Goal: Obtain resource: Obtain resource

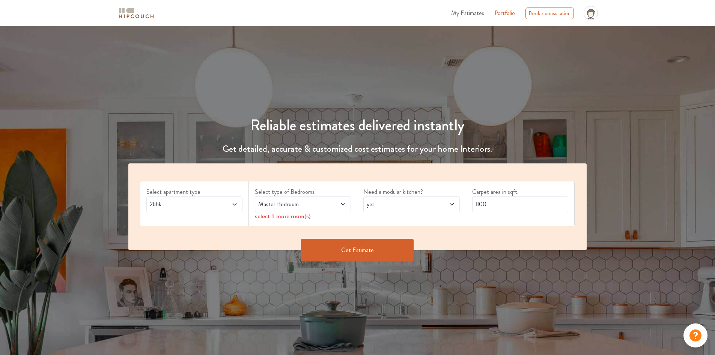
click at [341, 203] on icon at bounding box center [343, 204] width 6 height 6
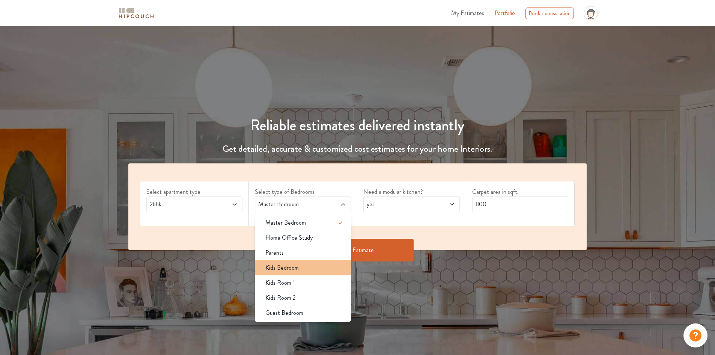
click at [311, 268] on div "Kids Bedroom" at bounding box center [305, 267] width 92 height 9
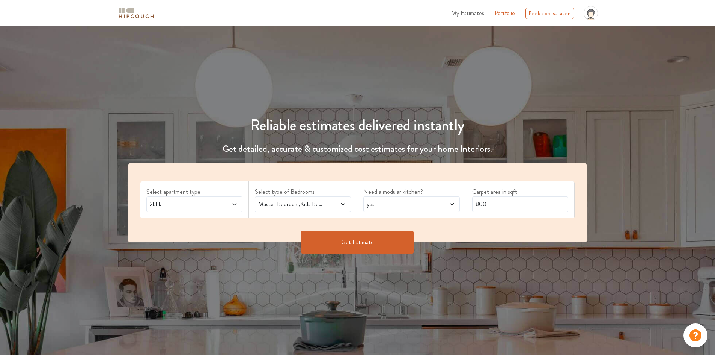
click at [345, 204] on icon at bounding box center [343, 204] width 6 height 6
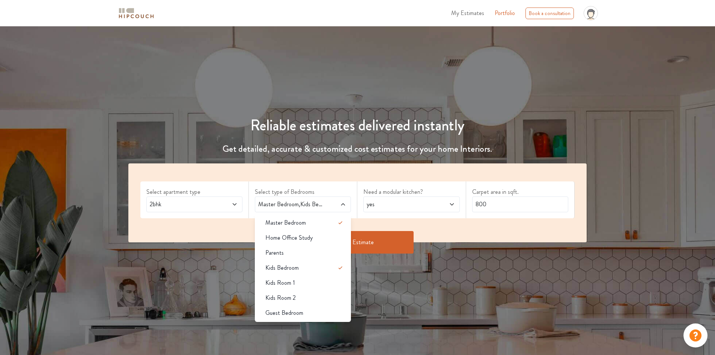
click at [429, 224] on div "Select apartment type 2bhk Select type of Bedrooms Master Bedroom,Kids Bedroom …" at bounding box center [357, 202] width 459 height 79
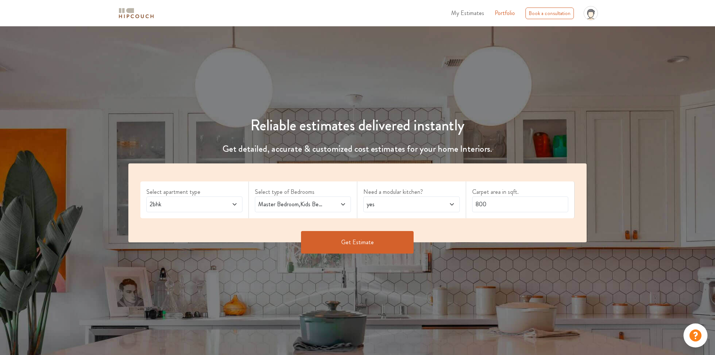
click at [449, 202] on icon at bounding box center [452, 204] width 6 height 6
click at [370, 246] on button "Get Estimate" at bounding box center [357, 242] width 113 height 23
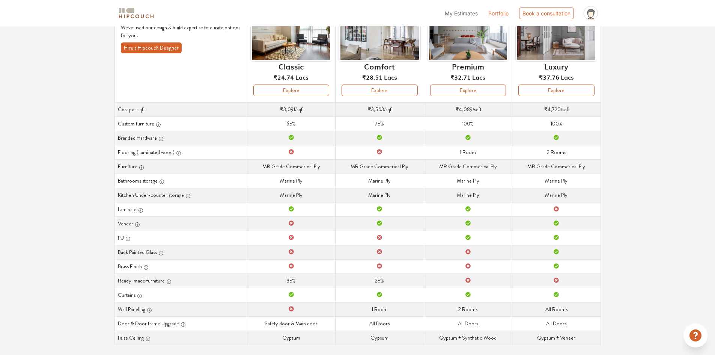
scroll to position [83, 0]
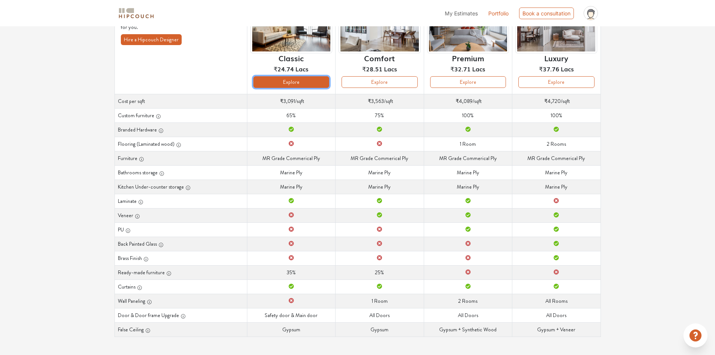
click at [301, 80] on button "Explore" at bounding box center [291, 82] width 76 height 12
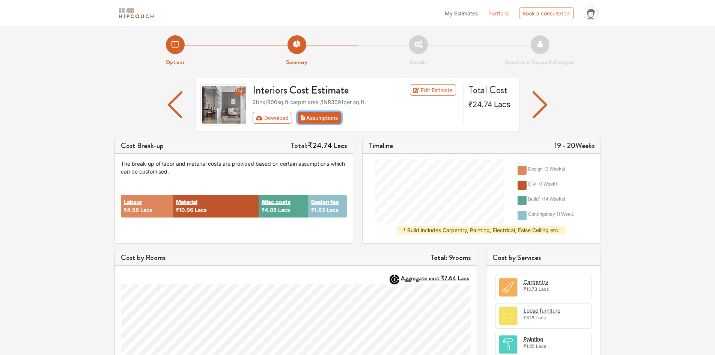
click at [322, 116] on button "Assumptions" at bounding box center [320, 118] width 44 height 12
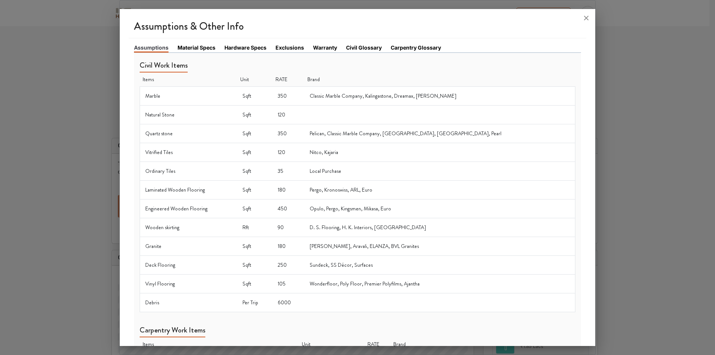
click at [205, 47] on link "Material Specs" at bounding box center [197, 48] width 38 height 8
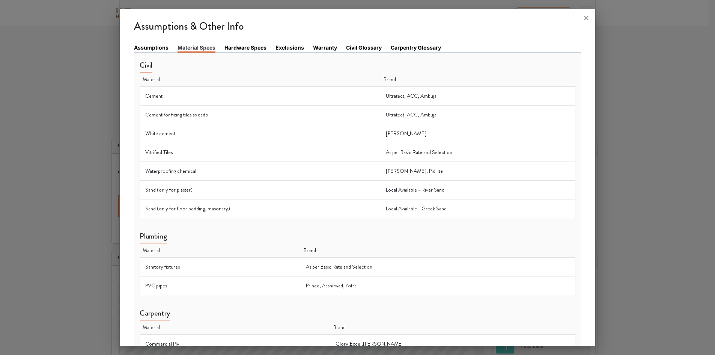
click at [253, 48] on link "Hardware Specs" at bounding box center [245, 48] width 42 height 8
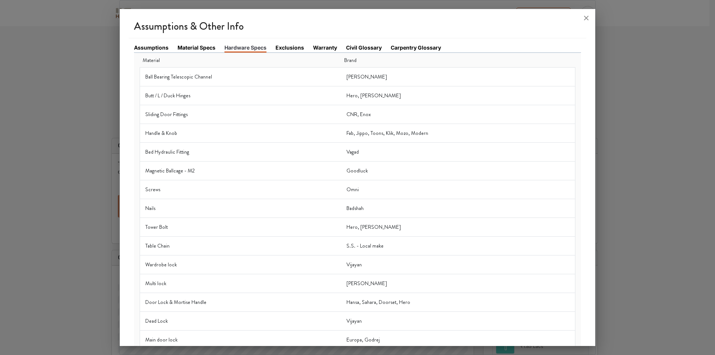
click at [302, 47] on link "Exclusions" at bounding box center [289, 48] width 29 height 8
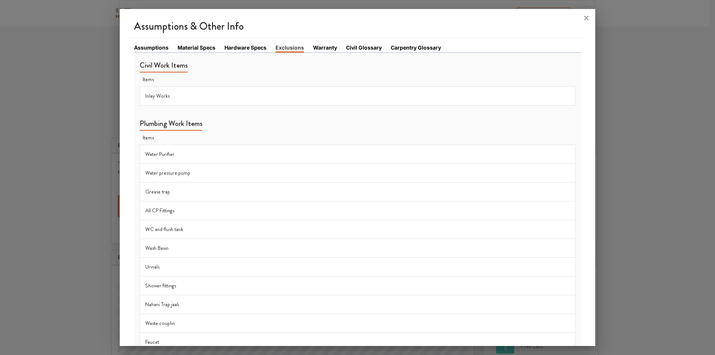
click at [336, 47] on li "Warranty" at bounding box center [329, 48] width 33 height 9
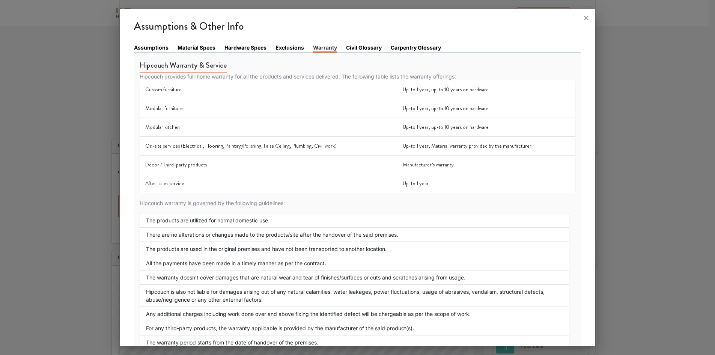
click at [364, 45] on link "Civil Glossary" at bounding box center [364, 48] width 36 height 8
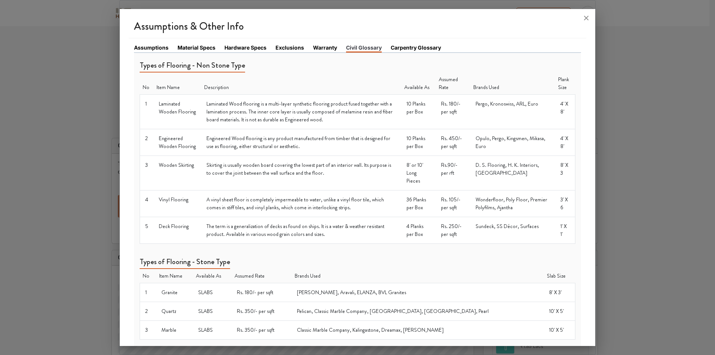
click at [429, 47] on link "Carpentry Glossary" at bounding box center [416, 48] width 50 height 8
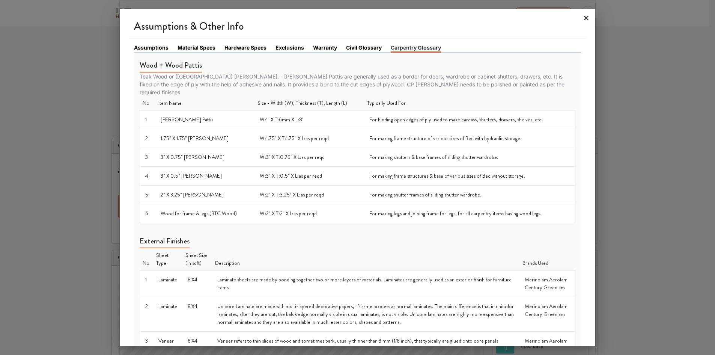
click at [587, 18] on icon at bounding box center [586, 18] width 5 height 5
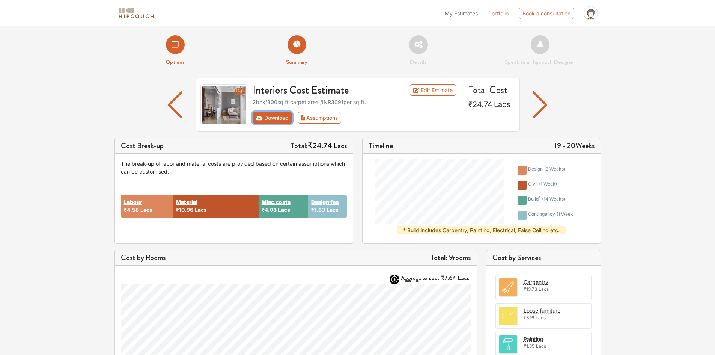
click at [283, 117] on button "Download" at bounding box center [272, 118] width 39 height 12
click at [283, 116] on button "Download" at bounding box center [272, 118] width 39 height 12
click at [316, 117] on button "Assumptions" at bounding box center [320, 118] width 44 height 12
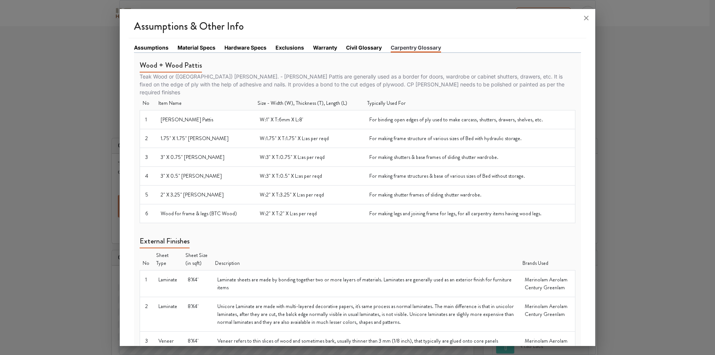
click at [159, 46] on link "Assumptions" at bounding box center [151, 48] width 35 height 8
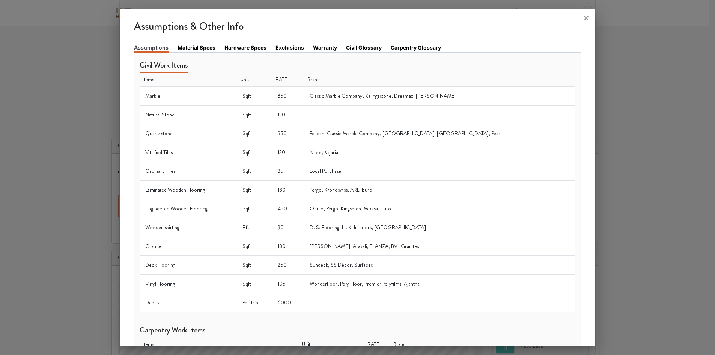
click at [205, 52] on li "Material Specs" at bounding box center [201, 48] width 47 height 9
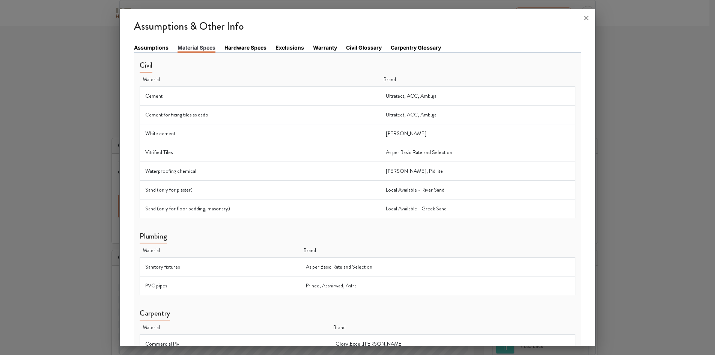
click at [151, 47] on link "Assumptions" at bounding box center [151, 48] width 35 height 8
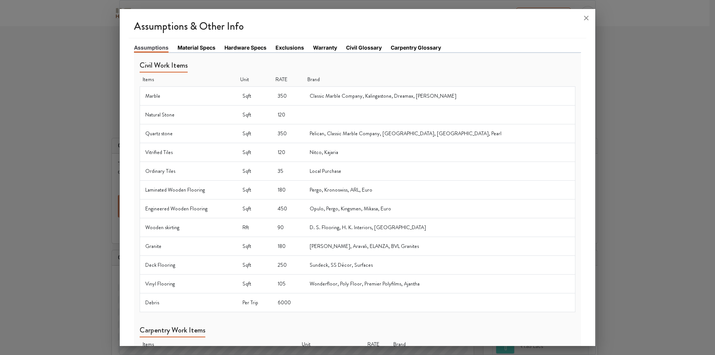
click at [194, 48] on link "Material Specs" at bounding box center [197, 48] width 38 height 8
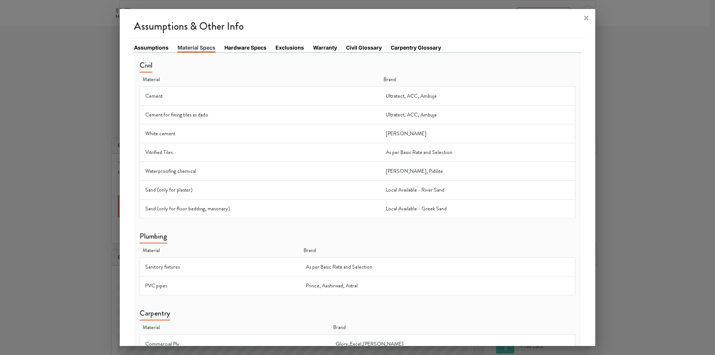
click at [293, 48] on link "Exclusions" at bounding box center [289, 48] width 29 height 8
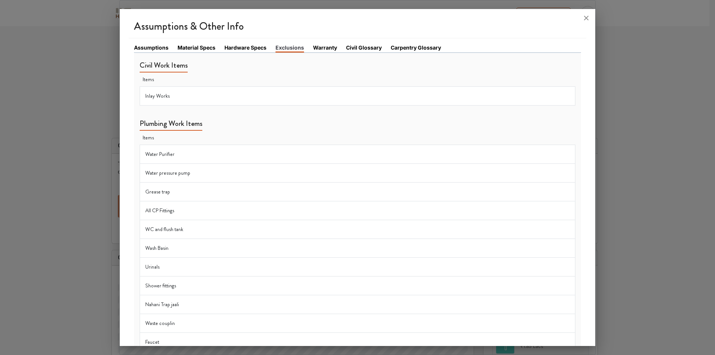
click at [326, 45] on link "Warranty" at bounding box center [325, 48] width 24 height 8
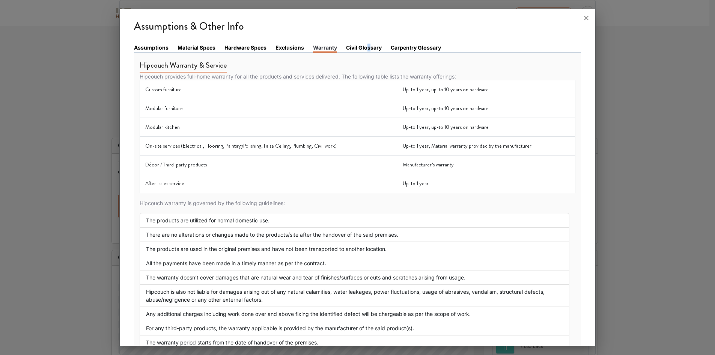
click at [367, 47] on link "Civil Glossary" at bounding box center [364, 48] width 36 height 8
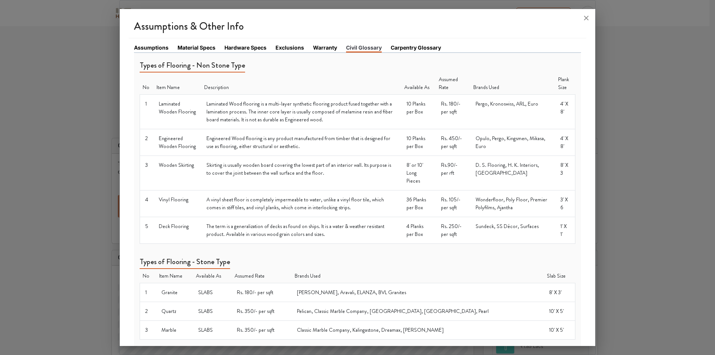
click at [416, 48] on link "Carpentry Glossary" at bounding box center [416, 48] width 50 height 8
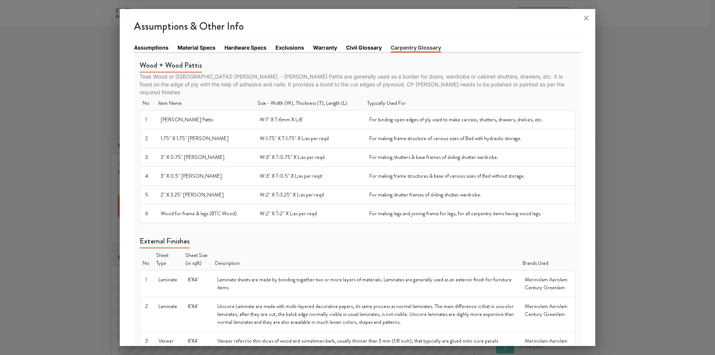
click at [159, 47] on link "Assumptions" at bounding box center [151, 48] width 35 height 8
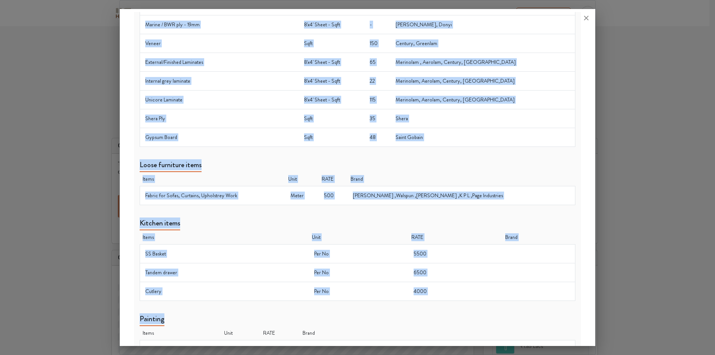
scroll to position [401, 0]
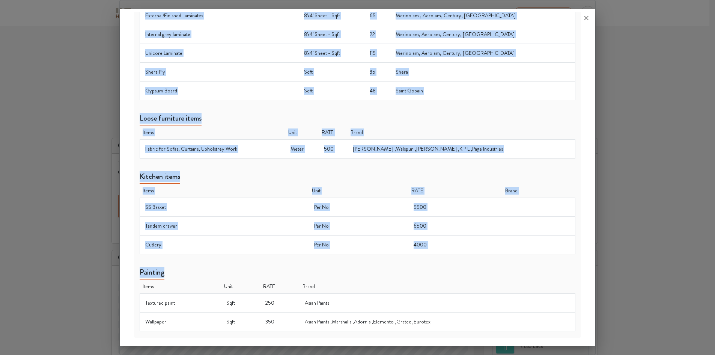
drag, startPoint x: 143, startPoint y: 69, endPoint x: 414, endPoint y: 349, distance: 390.1
click at [414, 349] on div "Assumptions & Other Info Assumptions Material Specs Hardware Specs Exclusions W…" at bounding box center [358, 177] width 476 height 354
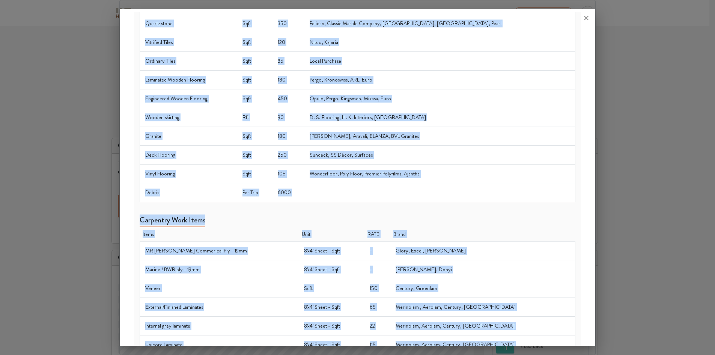
scroll to position [0, 0]
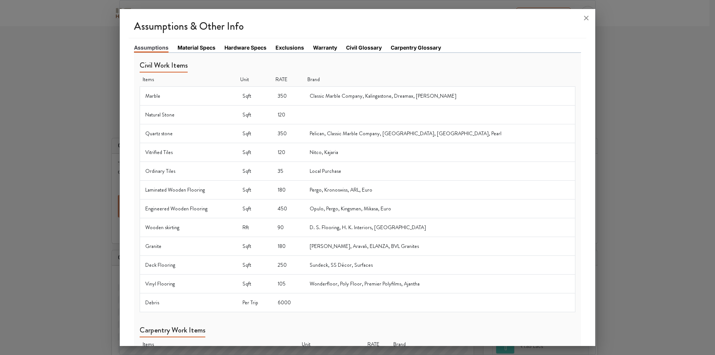
click at [582, 17] on icon at bounding box center [586, 18] width 12 height 12
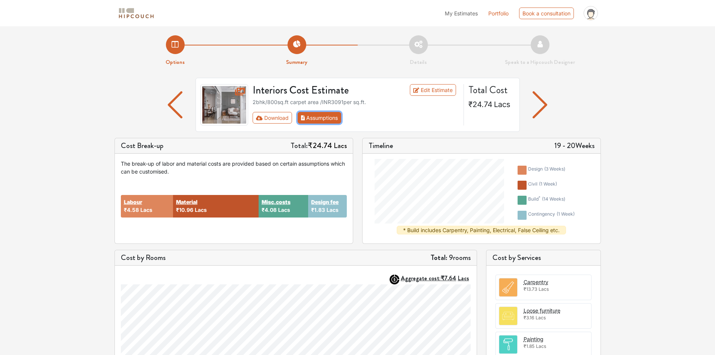
click at [321, 119] on button "Assumptions" at bounding box center [320, 118] width 44 height 12
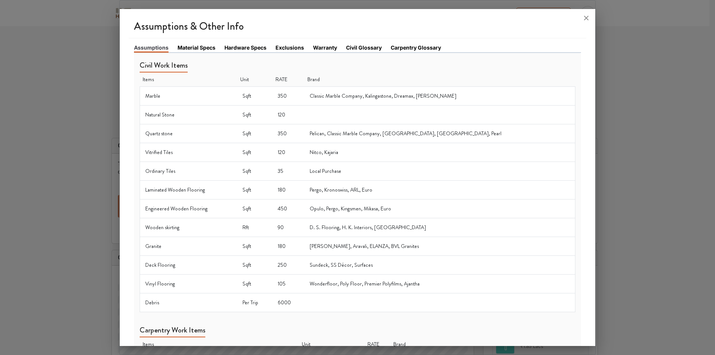
click at [204, 47] on link "Material Specs" at bounding box center [197, 48] width 38 height 8
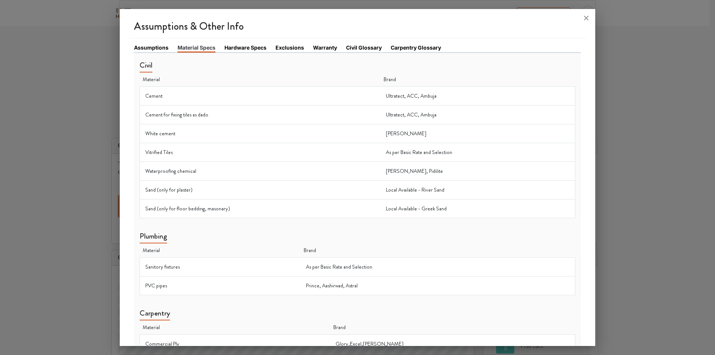
click at [253, 47] on link "Hardware Specs" at bounding box center [245, 48] width 42 height 8
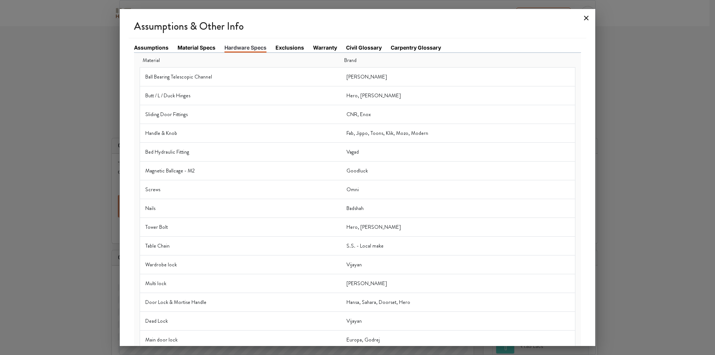
click at [587, 19] on icon at bounding box center [586, 18] width 12 height 12
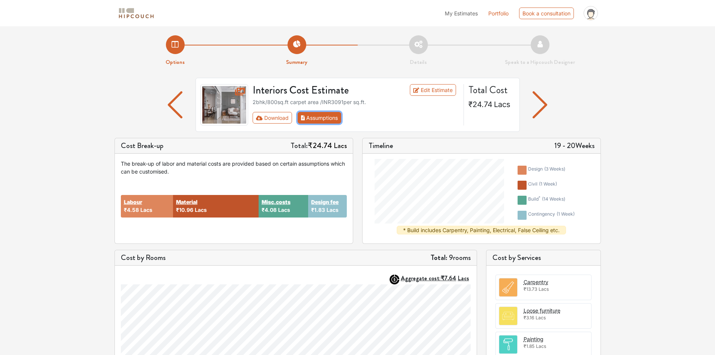
click at [315, 120] on button "Assumptions" at bounding box center [320, 118] width 44 height 12
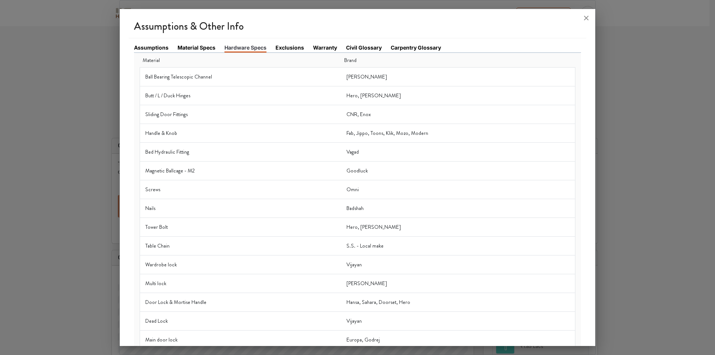
click at [292, 48] on link "Exclusions" at bounding box center [289, 48] width 29 height 8
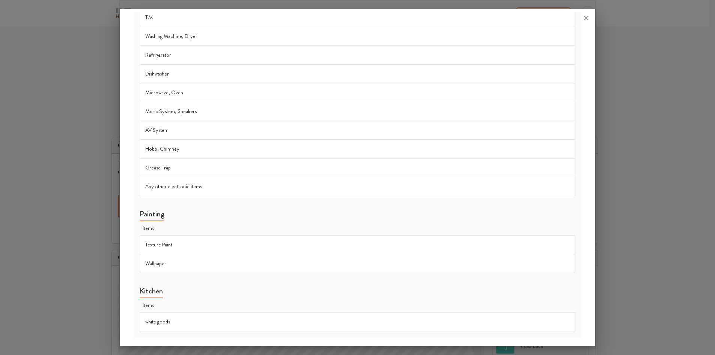
scroll to position [803, 0]
click at [585, 19] on icon at bounding box center [586, 18] width 12 height 12
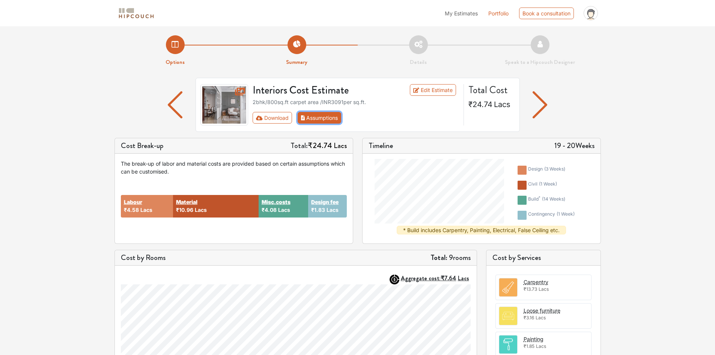
click at [332, 118] on button "Assumptions" at bounding box center [320, 118] width 44 height 12
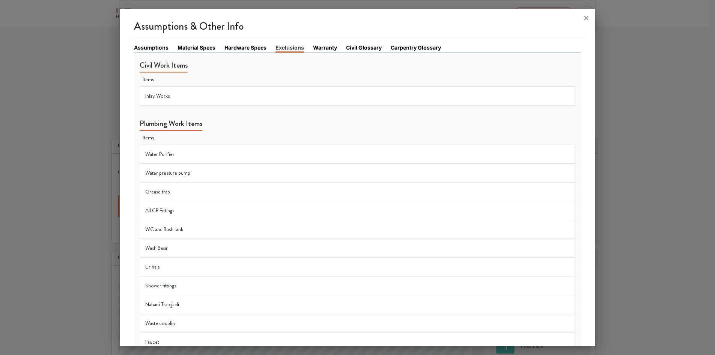
click at [325, 45] on link "Warranty" at bounding box center [325, 48] width 24 height 8
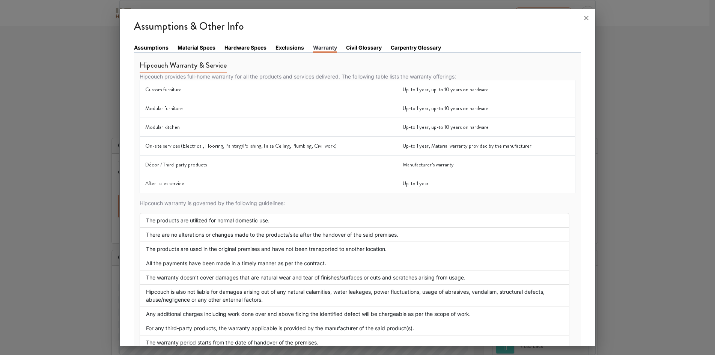
click at [361, 48] on link "Civil Glossary" at bounding box center [364, 48] width 36 height 8
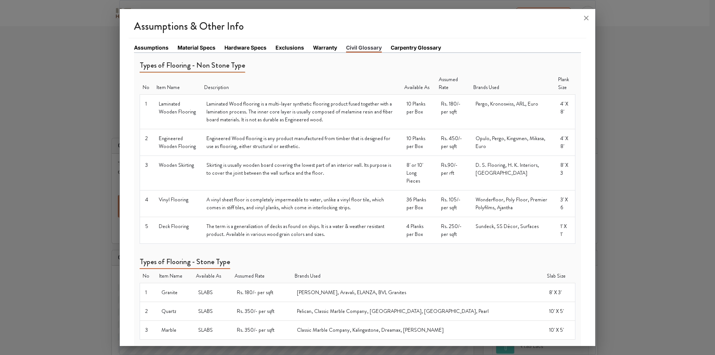
click at [424, 48] on link "Carpentry Glossary" at bounding box center [416, 48] width 50 height 8
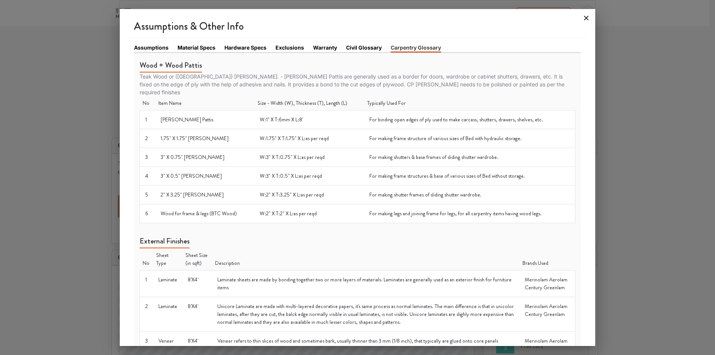
click at [586, 15] on icon at bounding box center [586, 18] width 12 height 12
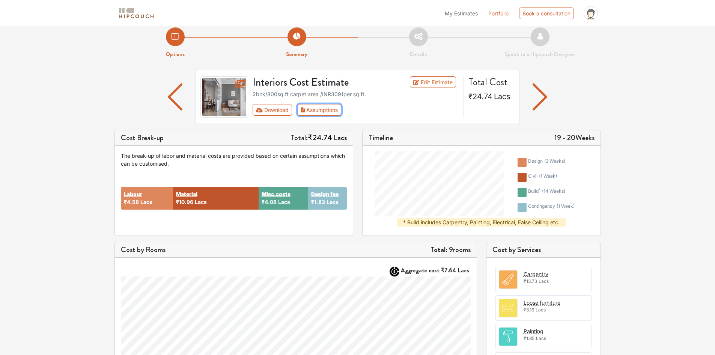
scroll to position [0, 0]
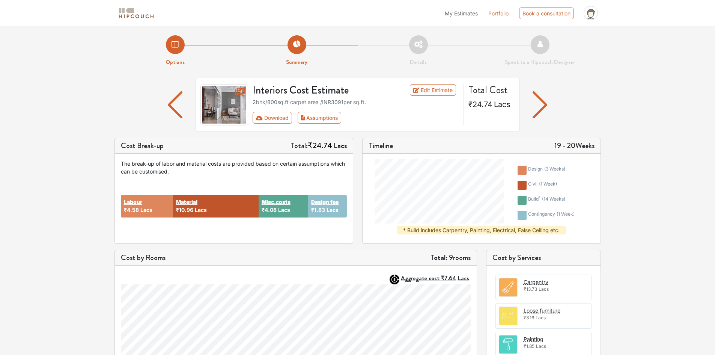
click at [544, 105] on img "button" at bounding box center [540, 104] width 15 height 27
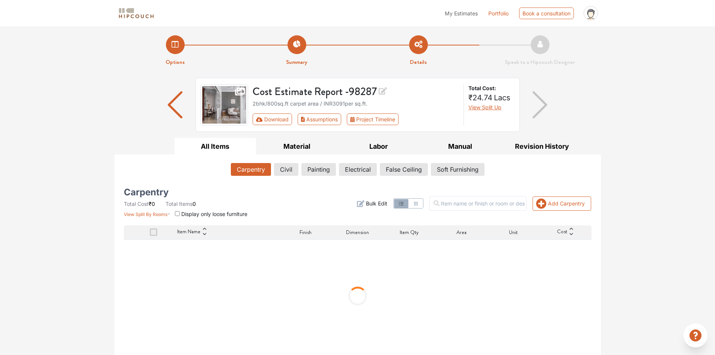
click at [152, 232] on span at bounding box center [154, 232] width 8 height 8
click at [150, 234] on input "checkbox" at bounding box center [150, 234] width 0 height 0
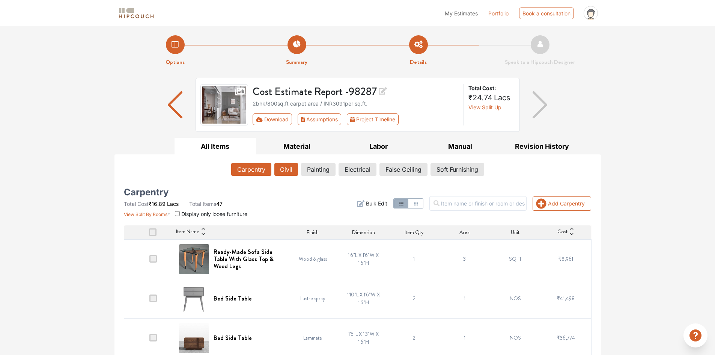
click at [280, 166] on button "Civil" at bounding box center [286, 169] width 24 height 13
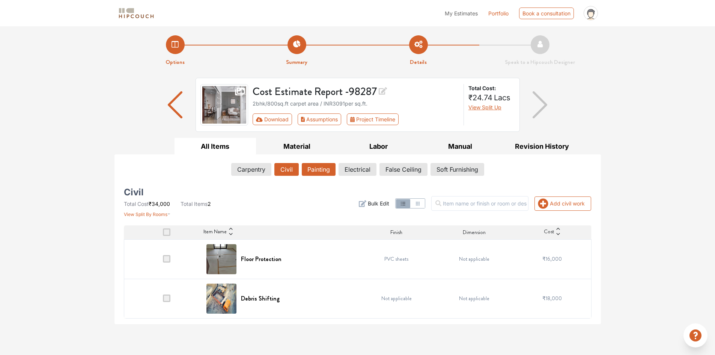
click at [318, 167] on button "Painting" at bounding box center [319, 169] width 34 height 13
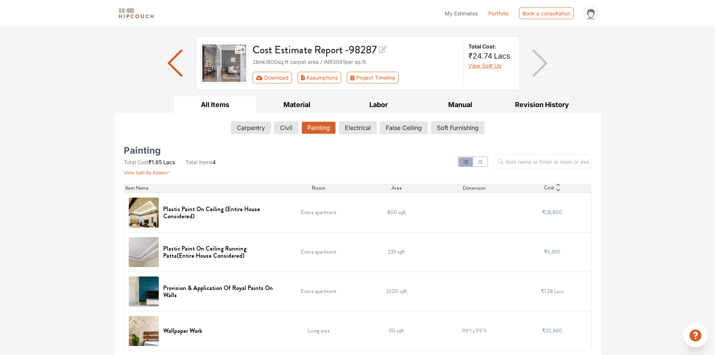
scroll to position [43, 0]
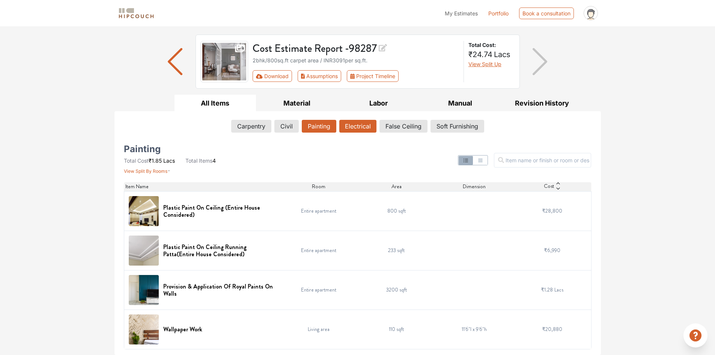
click at [358, 127] on button "Electrical" at bounding box center [357, 126] width 37 height 13
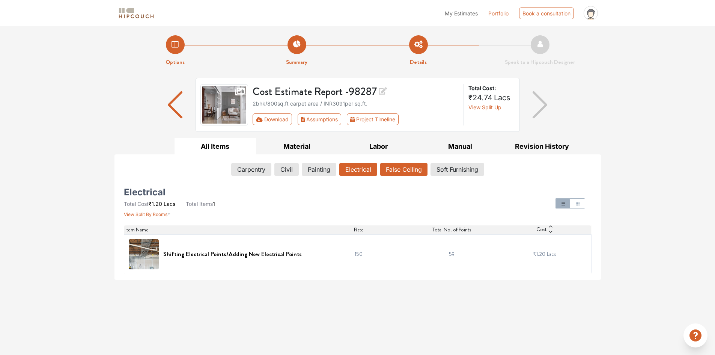
click at [405, 173] on button "False Ceiling" at bounding box center [403, 169] width 47 height 13
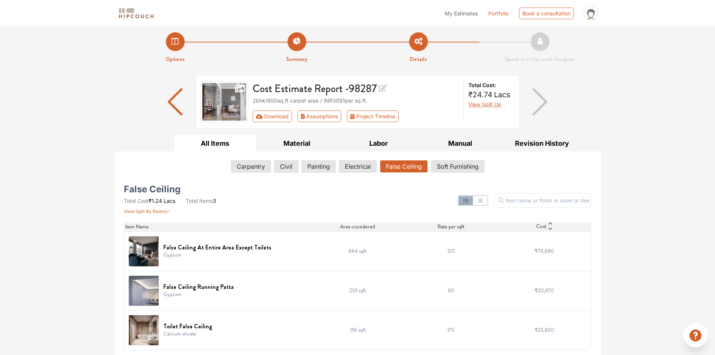
scroll to position [4, 0]
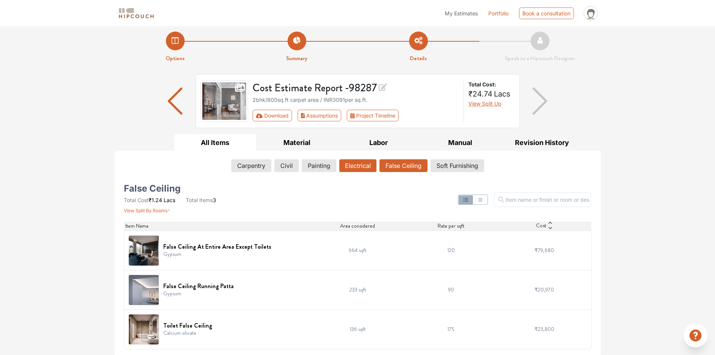
click at [360, 162] on button "Electrical" at bounding box center [357, 165] width 37 height 13
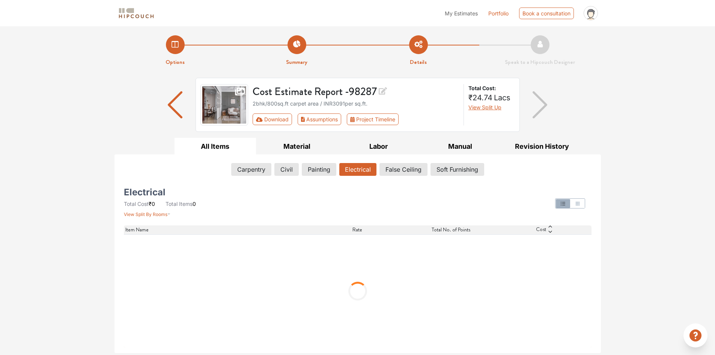
scroll to position [0, 0]
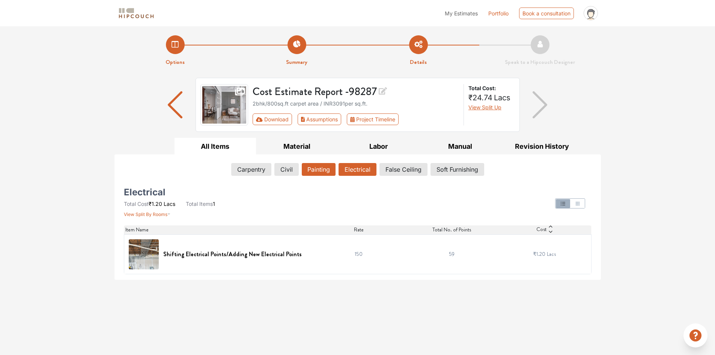
click at [325, 167] on button "Painting" at bounding box center [319, 169] width 34 height 13
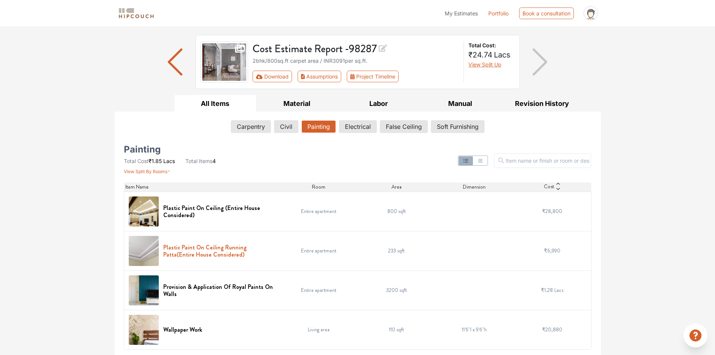
scroll to position [43, 0]
click at [283, 127] on button "Civil" at bounding box center [286, 126] width 24 height 13
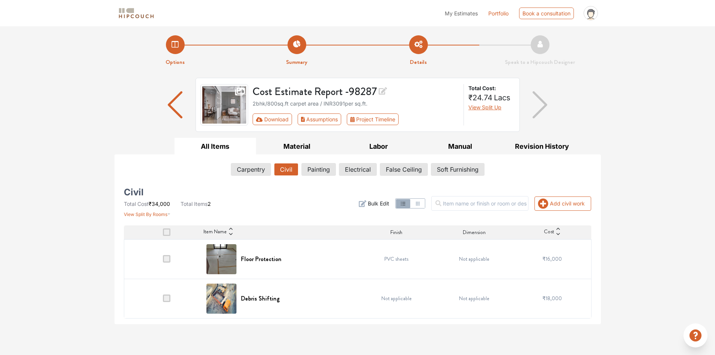
scroll to position [0, 0]
click at [465, 168] on button "Soft Furnishing" at bounding box center [457, 169] width 53 height 13
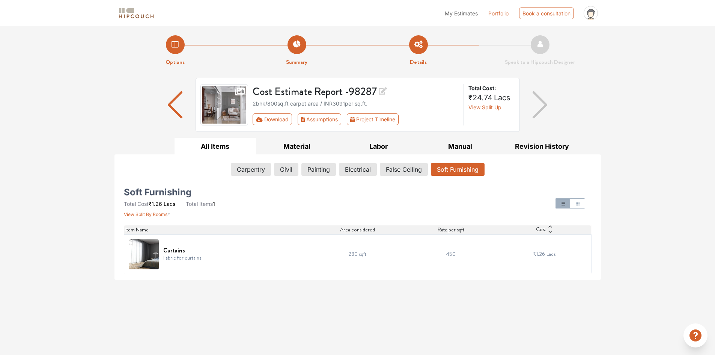
click at [182, 257] on p "Fabric for curtains" at bounding box center [182, 258] width 38 height 8
click at [150, 255] on img at bounding box center [144, 254] width 30 height 30
click at [448, 254] on td "450" at bounding box center [450, 253] width 93 height 39
click at [497, 12] on link "Portfolio" at bounding box center [498, 13] width 20 height 8
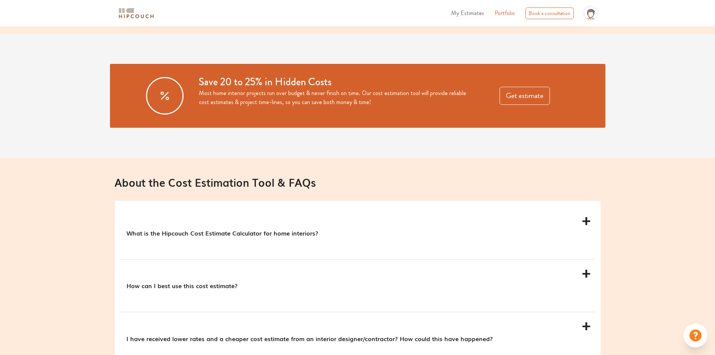
scroll to position [638, 0]
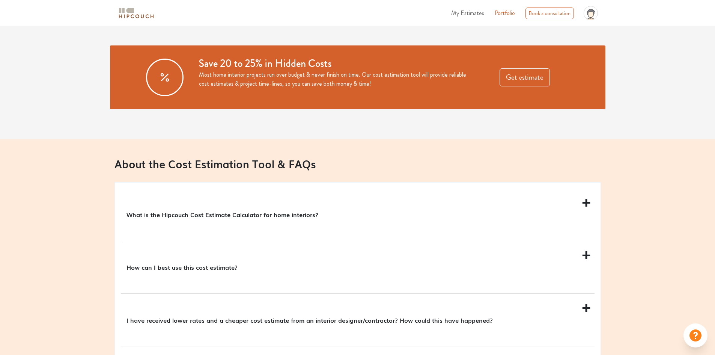
click at [585, 203] on div "What is the Hipcouch Cost Estimate Calculator for home interiors?" at bounding box center [358, 214] width 474 height 52
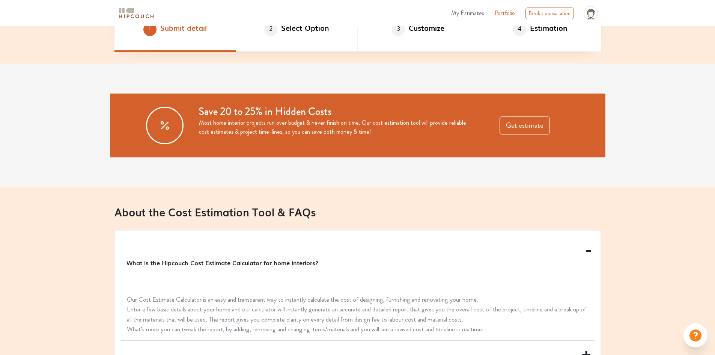
scroll to position [525, 0]
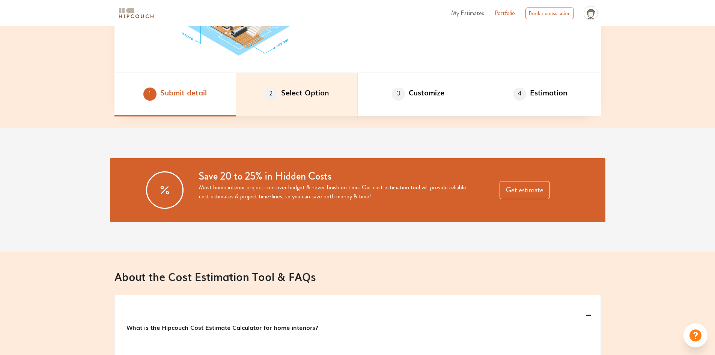
click at [306, 88] on li "2 Select Option" at bounding box center [297, 95] width 122 height 44
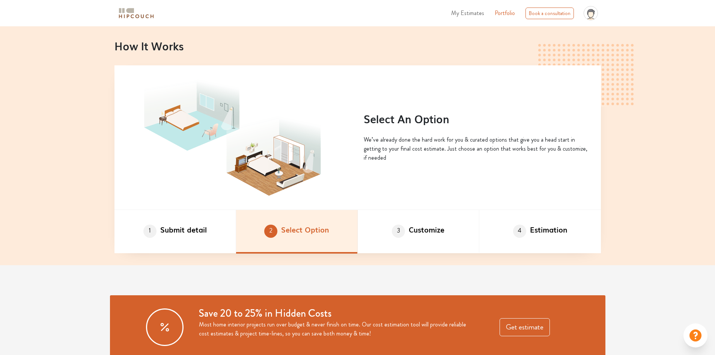
scroll to position [375, 0]
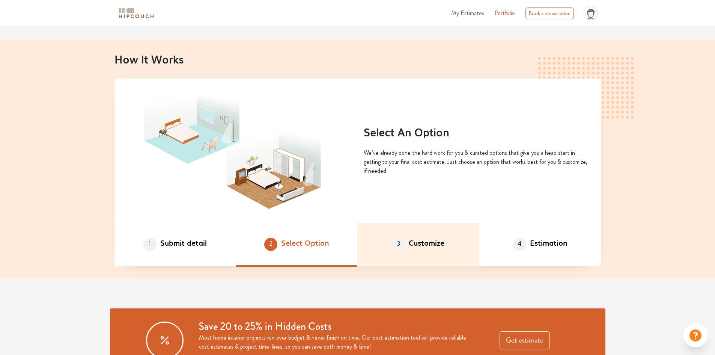
click at [432, 240] on li "3 Customize" at bounding box center [419, 245] width 122 height 44
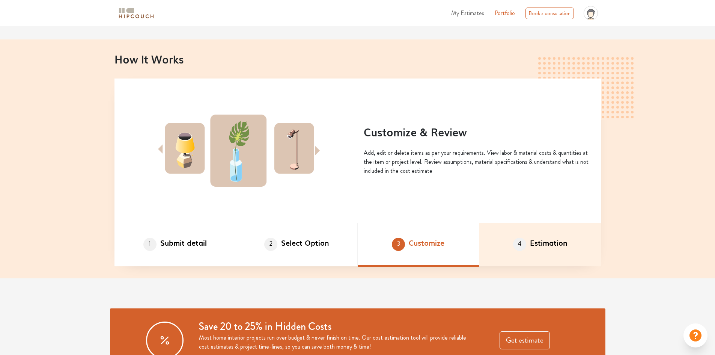
click at [544, 241] on li "4 Estimation" at bounding box center [540, 245] width 122 height 44
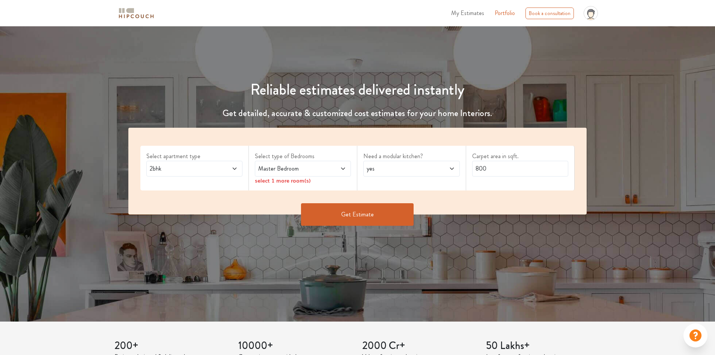
scroll to position [0, 0]
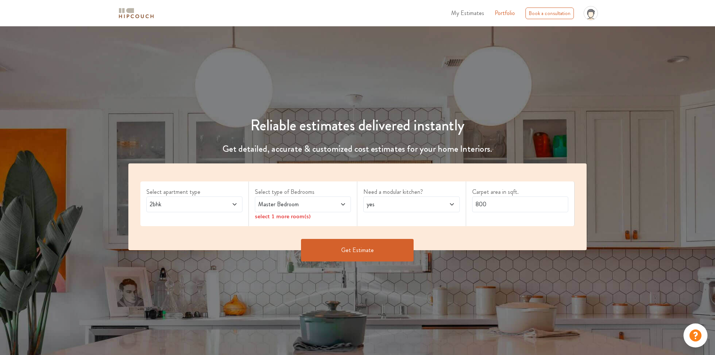
click at [377, 248] on button "Get Estimate" at bounding box center [357, 250] width 113 height 23
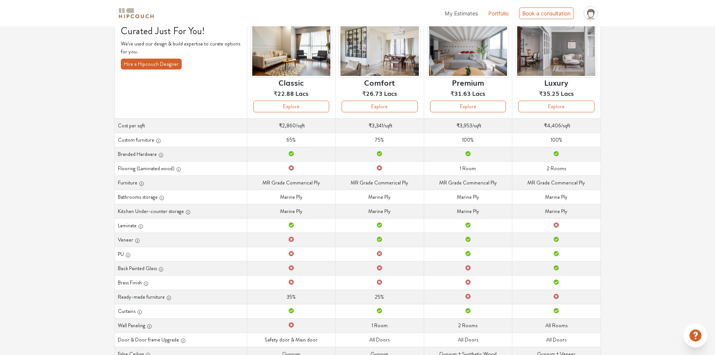
scroll to position [46, 0]
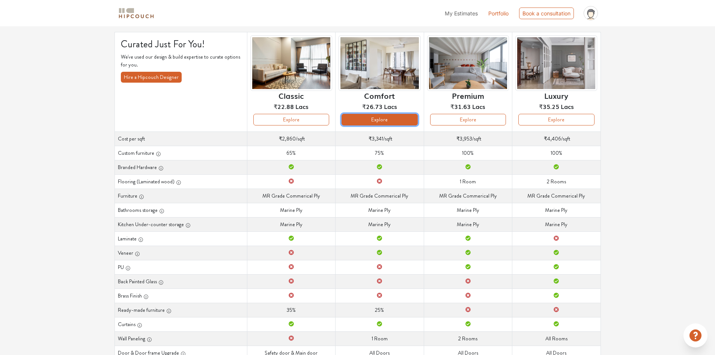
click at [400, 116] on button "Explore" at bounding box center [379, 120] width 76 height 12
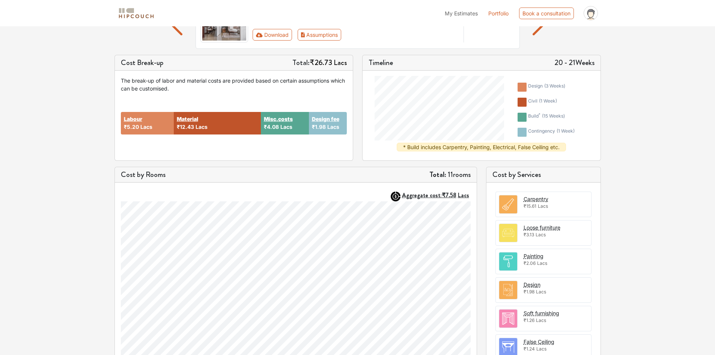
scroll to position [89, 0]
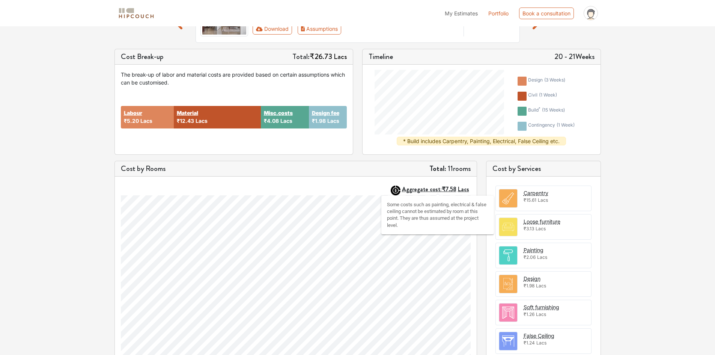
click at [430, 188] on strong "Aggregate cost: ₹7.58 Lacs" at bounding box center [435, 189] width 67 height 9
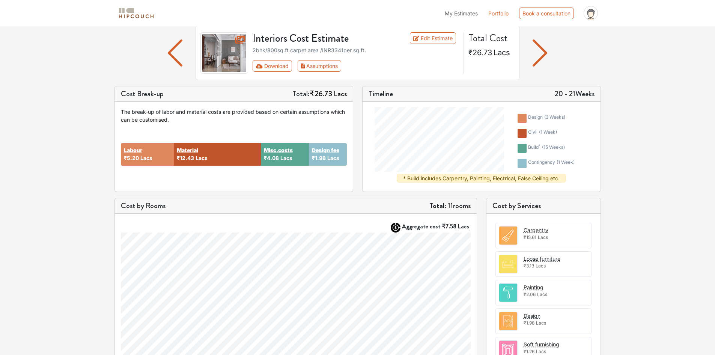
scroll to position [51, 0]
click at [326, 67] on button "Assumptions" at bounding box center [320, 66] width 44 height 12
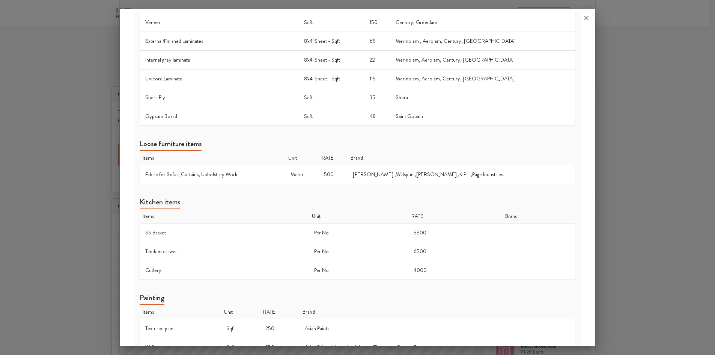
scroll to position [364, 0]
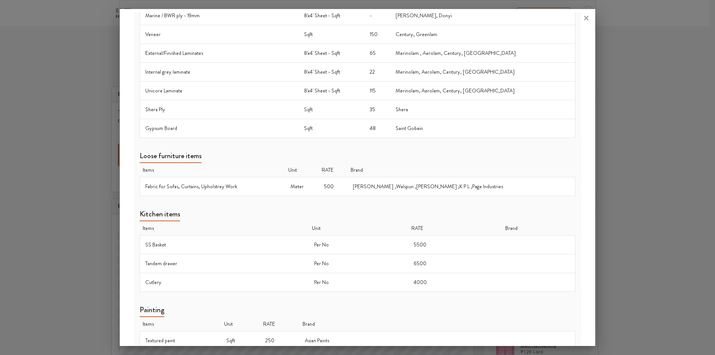
click at [474, 186] on td "[PERSON_NAME] ,Walspun ,[PERSON_NAME] ,K P L ,Page Industries" at bounding box center [461, 186] width 228 height 19
click at [389, 186] on td "[PERSON_NAME] ,Walspun ,[PERSON_NAME] ,K P L ,Page Industries" at bounding box center [461, 186] width 228 height 19
click at [408, 186] on td "[PERSON_NAME] ,Walspun ,[PERSON_NAME] ,K P L ,Page Industries" at bounding box center [461, 186] width 228 height 19
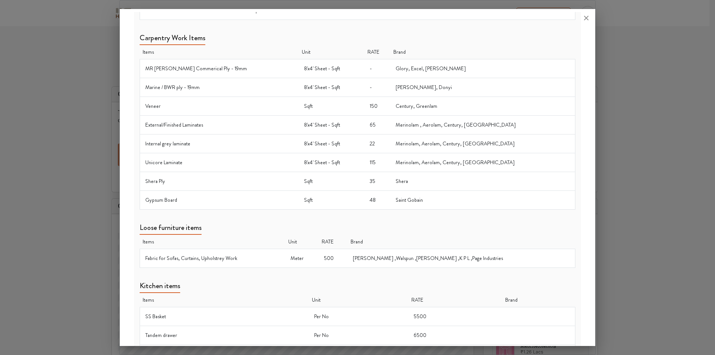
scroll to position [289, 0]
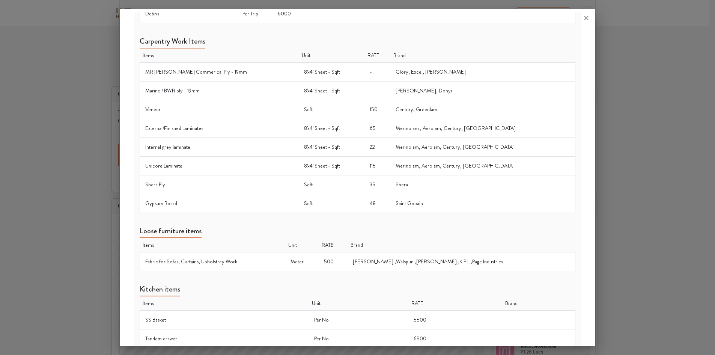
click at [412, 262] on td "[PERSON_NAME] ,Walspun ,[PERSON_NAME] ,K P L ,Page Industries" at bounding box center [461, 261] width 228 height 19
click at [428, 263] on td "[PERSON_NAME] ,Walspun ,[PERSON_NAME] ,K P L ,Page Industries" at bounding box center [461, 261] width 228 height 19
click at [451, 262] on td "[PERSON_NAME] ,Walspun ,[PERSON_NAME] ,K P L ,Page Industries" at bounding box center [461, 261] width 228 height 19
click at [467, 262] on td "[PERSON_NAME] ,Walspun ,[PERSON_NAME] ,K P L ,Page Industries" at bounding box center [461, 261] width 228 height 19
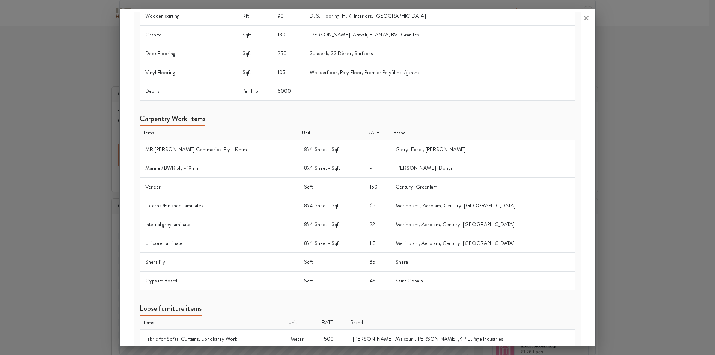
scroll to position [214, 0]
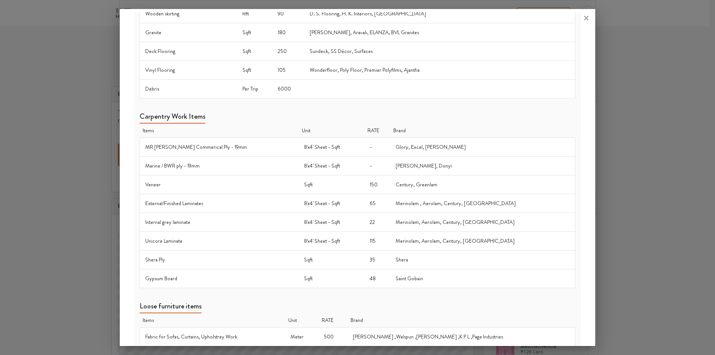
click at [415, 203] on td "Merinolam , Aerolam, Century, [GEOGRAPHIC_DATA]" at bounding box center [482, 203] width 185 height 19
click at [440, 203] on td "Merinolam , Aerolam, Century, [GEOGRAPHIC_DATA]" at bounding box center [482, 203] width 185 height 19
click at [464, 205] on td "Merinolam , Aerolam, Century, [GEOGRAPHIC_DATA]" at bounding box center [482, 203] width 185 height 19
click at [412, 166] on td "[PERSON_NAME], Donyi" at bounding box center [482, 165] width 185 height 19
click at [431, 169] on td "[PERSON_NAME], Donyi" at bounding box center [482, 165] width 185 height 19
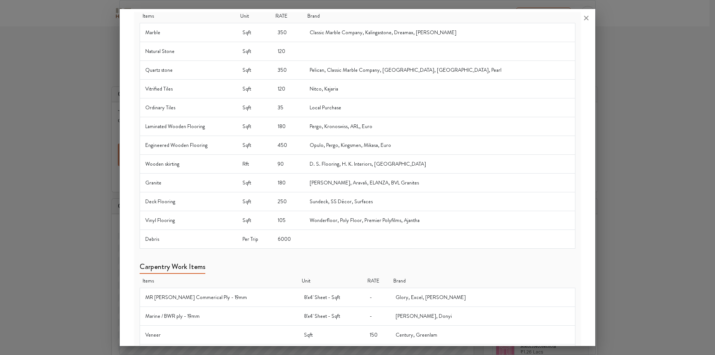
scroll to position [0, 0]
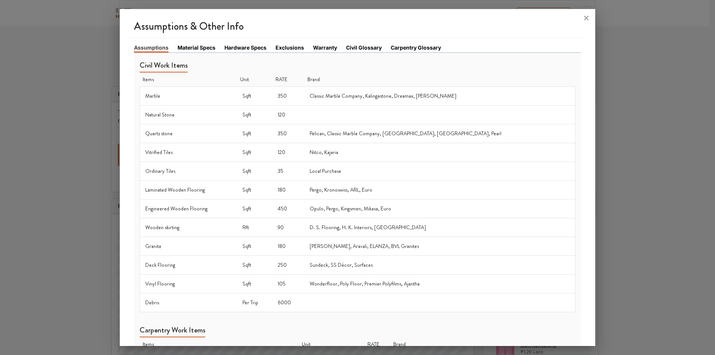
click at [200, 53] on ul "Assumptions Material Specs Hardware Specs Exclusions Warranty Civil Glossary Ca…" at bounding box center [357, 48] width 447 height 9
click at [197, 47] on link "Material Specs" at bounding box center [197, 48] width 38 height 8
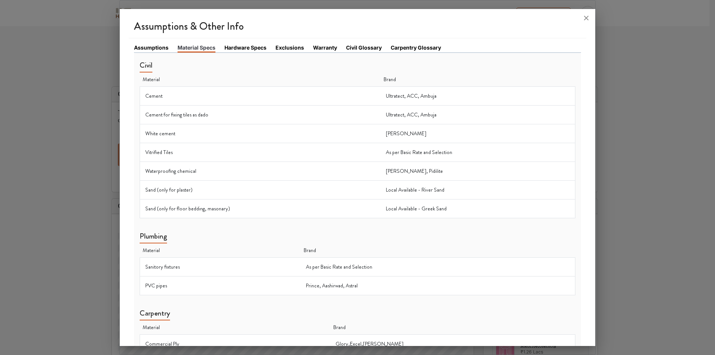
click at [245, 48] on link "Hardware Specs" at bounding box center [245, 48] width 42 height 8
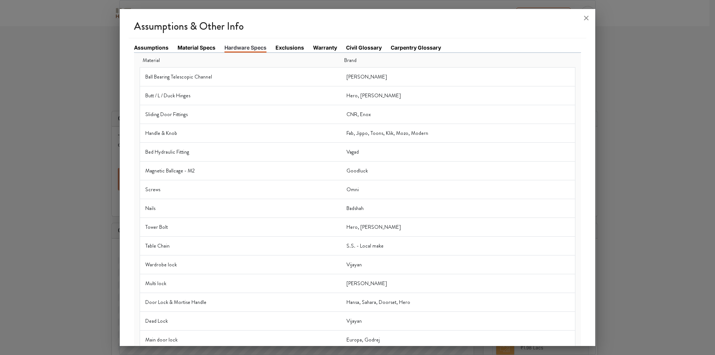
scroll to position [14, 0]
click at [294, 48] on link "Exclusions" at bounding box center [289, 48] width 29 height 8
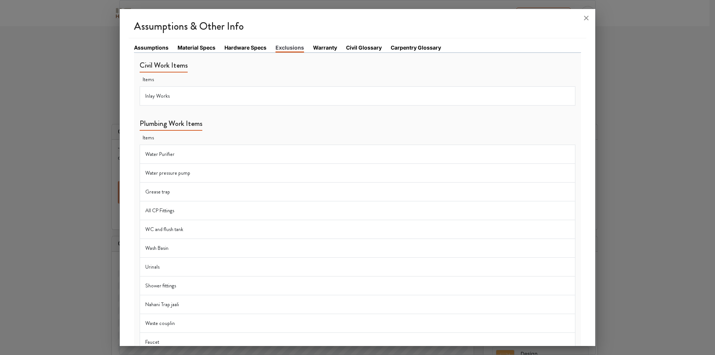
click at [327, 47] on link "Warranty" at bounding box center [325, 48] width 24 height 8
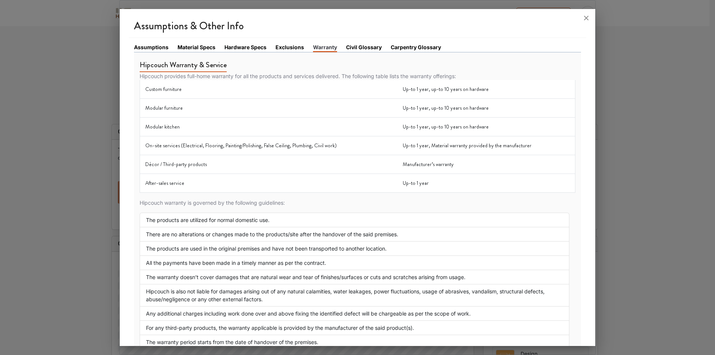
scroll to position [0, 0]
click at [365, 49] on link "Civil Glossary" at bounding box center [364, 48] width 36 height 8
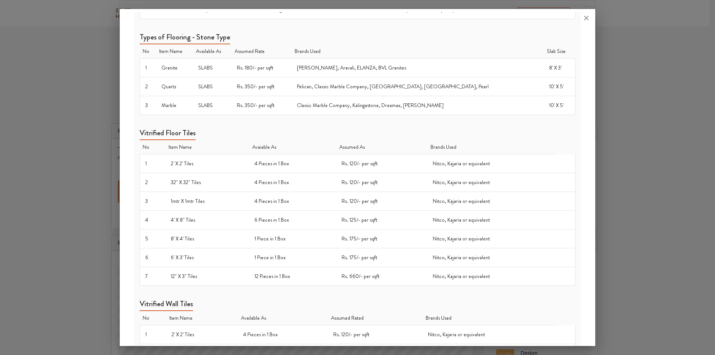
scroll to position [14, 0]
click at [587, 17] on icon at bounding box center [586, 18] width 5 height 5
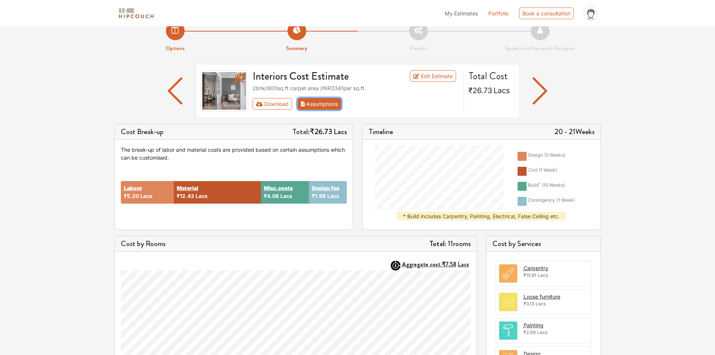
click at [319, 104] on button "Assumptions" at bounding box center [320, 104] width 44 height 12
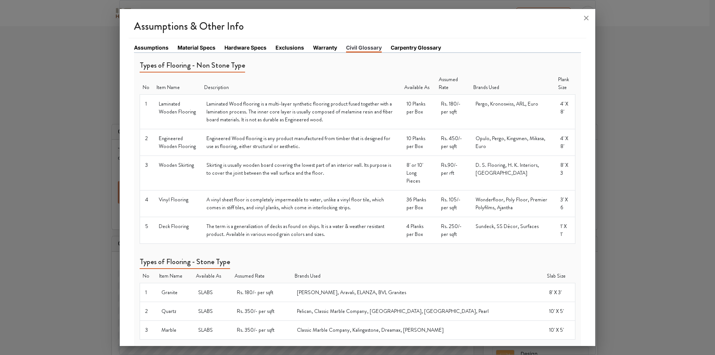
click at [417, 47] on link "Carpentry Glossary" at bounding box center [416, 48] width 50 height 8
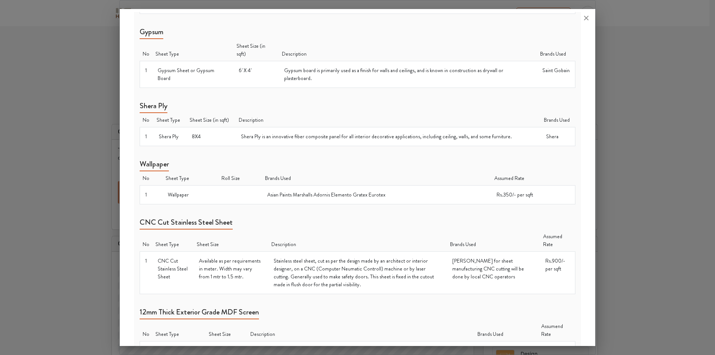
scroll to position [413, 0]
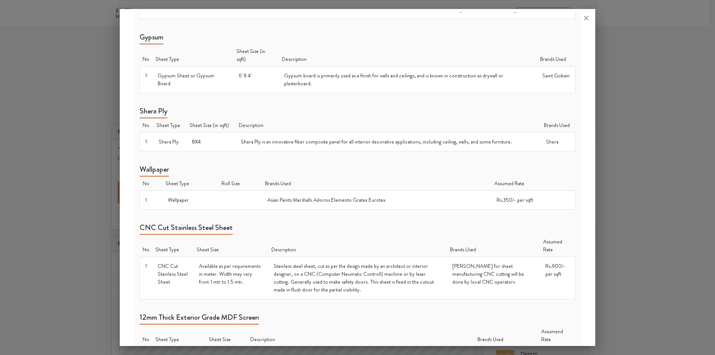
click at [317, 191] on td "Asian Paints Marshalls Adornis Elemento Gratex Eurotex" at bounding box center [376, 200] width 229 height 19
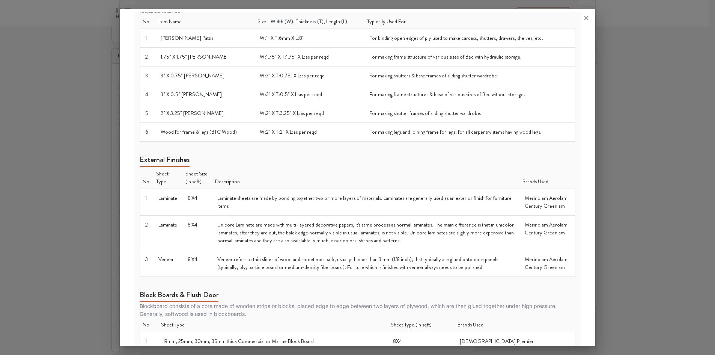
scroll to position [0, 0]
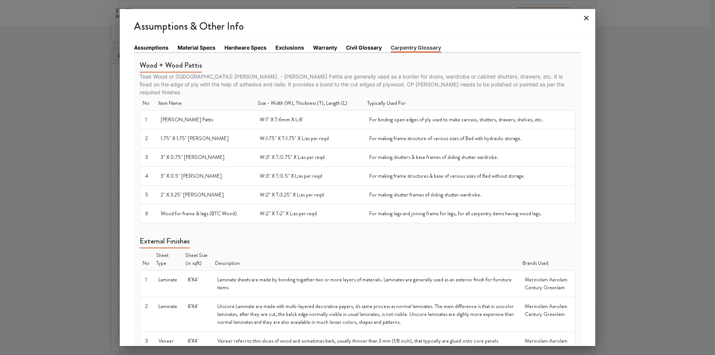
click at [587, 15] on icon at bounding box center [586, 18] width 12 height 12
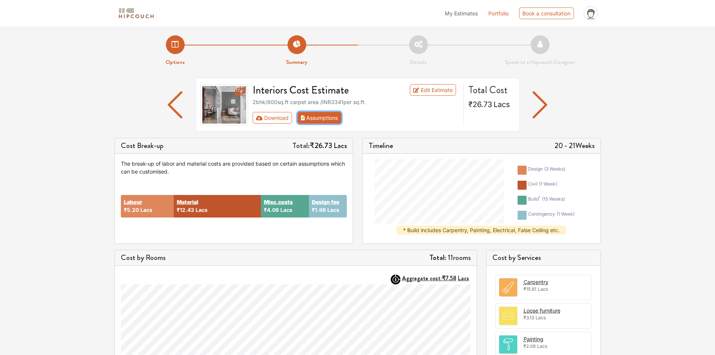
click at [325, 116] on button "Assumptions" at bounding box center [320, 118] width 44 height 12
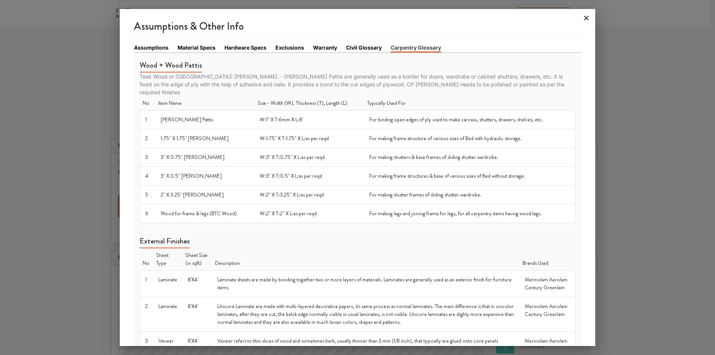
click at [585, 18] on icon at bounding box center [586, 18] width 12 height 12
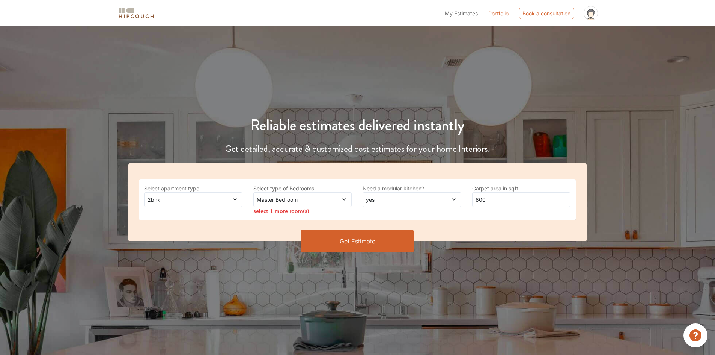
scroll to position [46, 0]
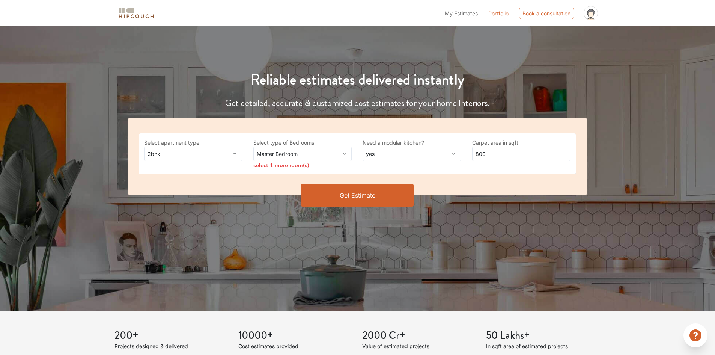
click at [373, 192] on button "Get Estimate" at bounding box center [357, 195] width 113 height 23
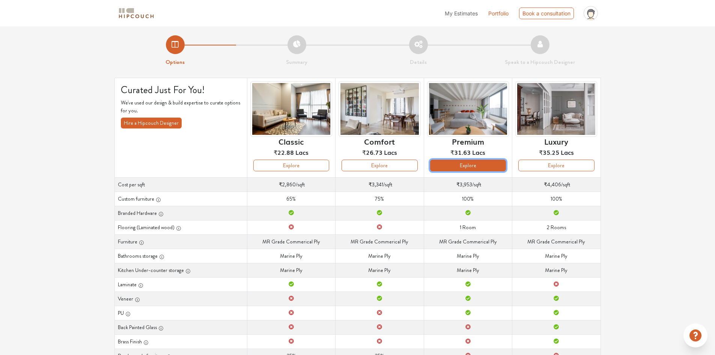
click at [457, 164] on button "Explore" at bounding box center [468, 165] width 76 height 12
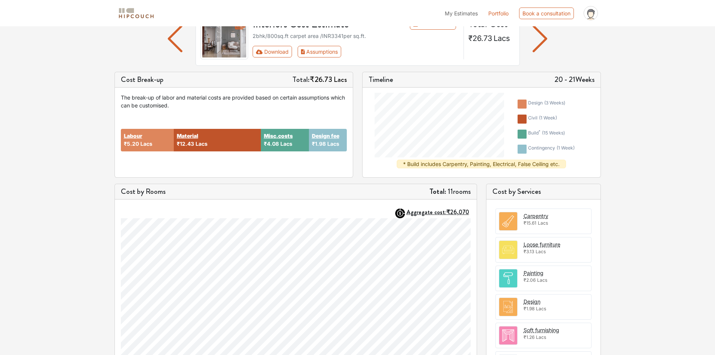
scroll to position [75, 0]
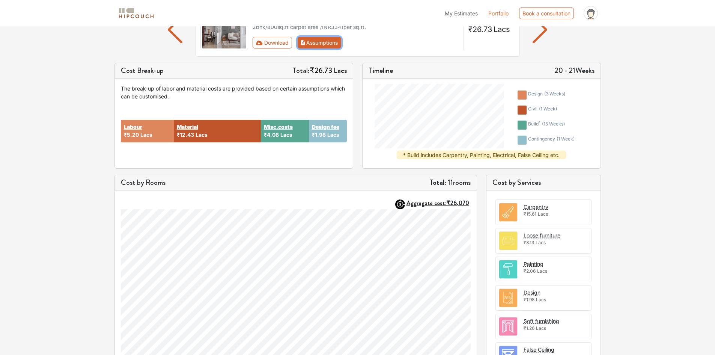
click at [331, 42] on button "Assumptions" at bounding box center [320, 43] width 44 height 12
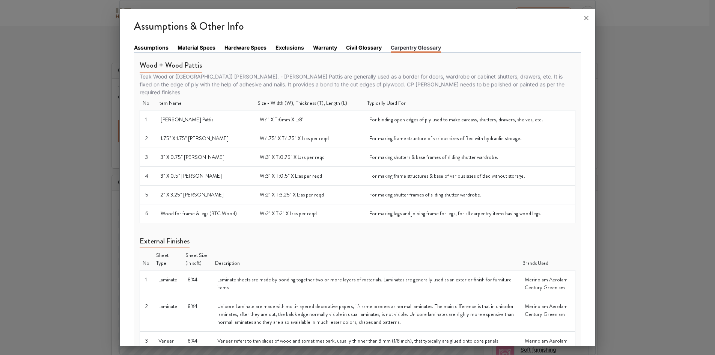
click at [202, 49] on link "Material Specs" at bounding box center [197, 48] width 38 height 8
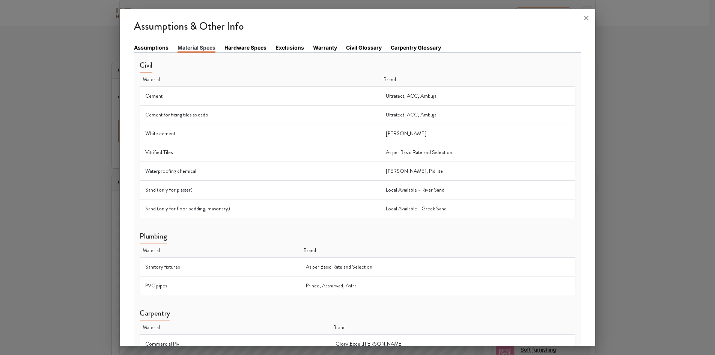
click at [250, 45] on link "Hardware Specs" at bounding box center [245, 48] width 42 height 8
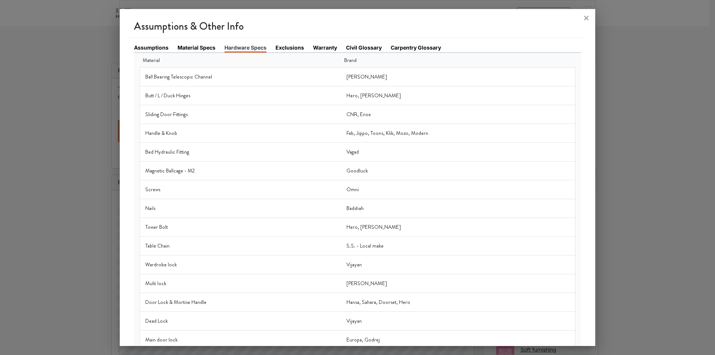
click at [420, 49] on link "Carpentry Glossary" at bounding box center [416, 48] width 50 height 8
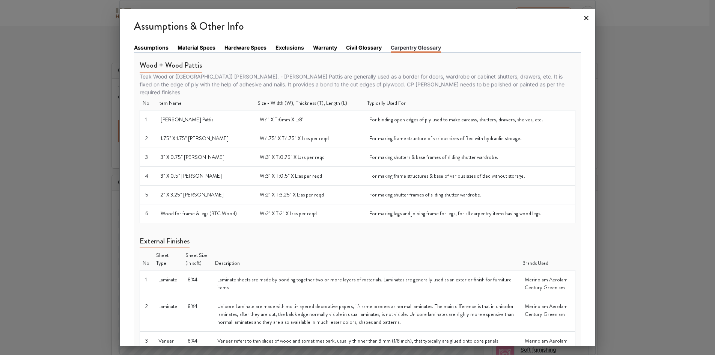
click at [584, 15] on icon at bounding box center [586, 18] width 12 height 12
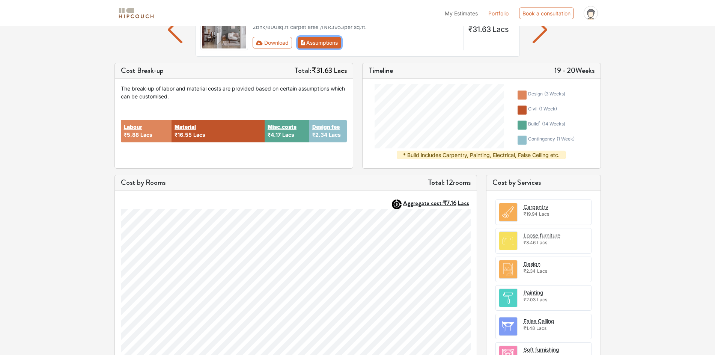
click at [322, 45] on button "Assumptions" at bounding box center [320, 43] width 44 height 12
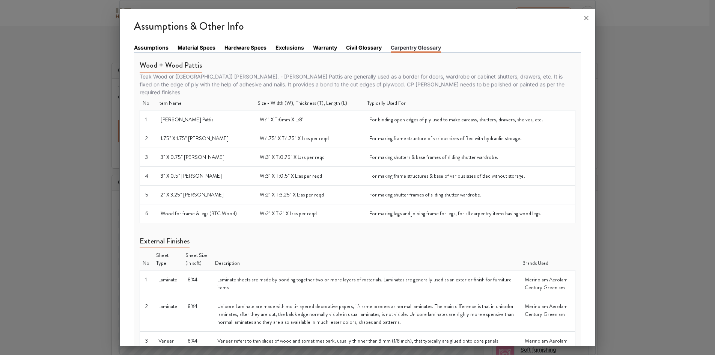
click at [586, 16] on icon at bounding box center [586, 18] width 12 height 12
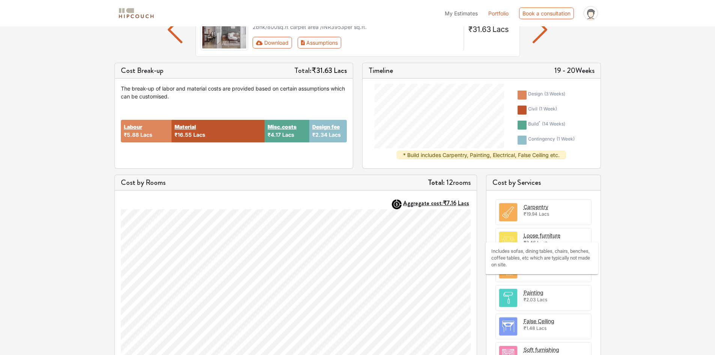
click at [536, 235] on div "Loose furniture" at bounding box center [541, 235] width 37 height 8
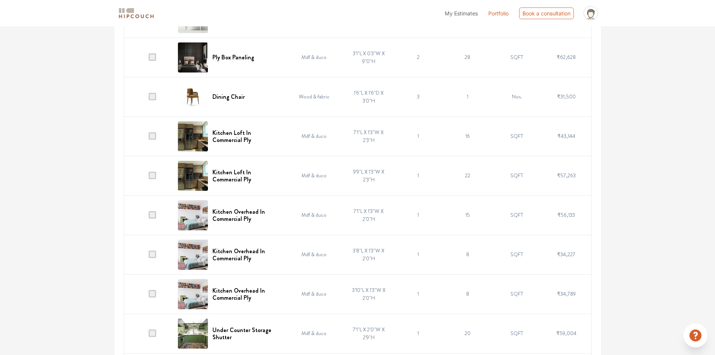
scroll to position [266, 0]
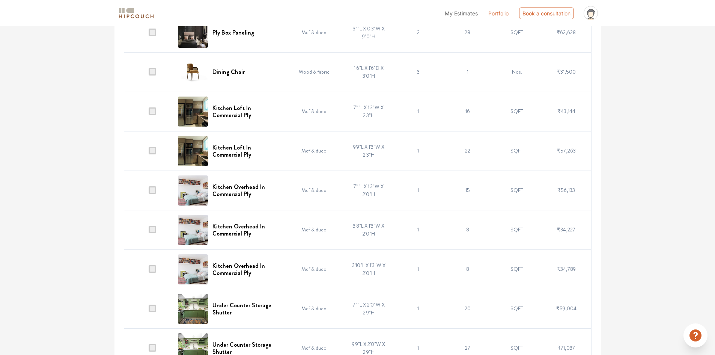
click at [193, 191] on img at bounding box center [193, 190] width 30 height 30
click at [193, 231] on img at bounding box center [193, 230] width 30 height 30
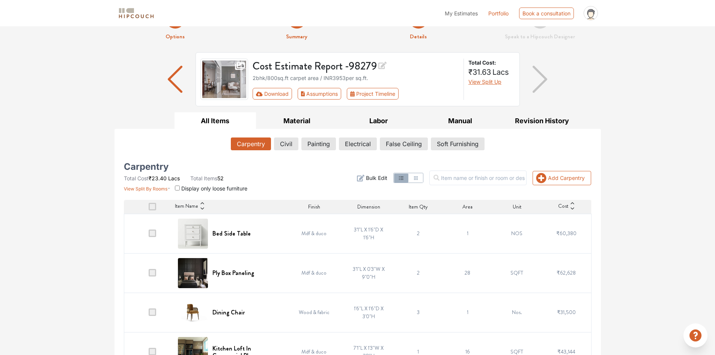
scroll to position [0, 0]
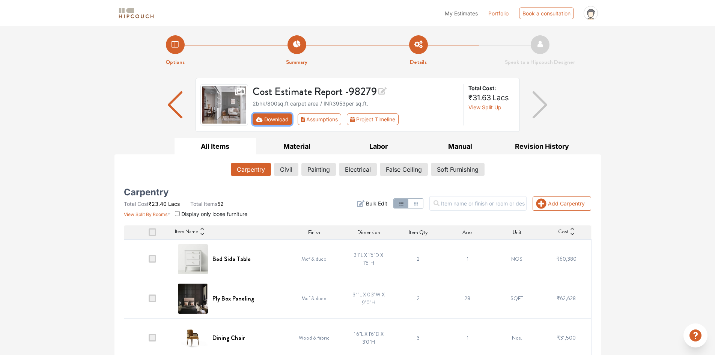
click at [269, 120] on button "Download" at bounding box center [272, 119] width 39 height 12
click at [264, 119] on button "Download" at bounding box center [272, 119] width 39 height 12
click at [277, 120] on button "Download" at bounding box center [272, 119] width 39 height 12
click at [267, 119] on button "Download" at bounding box center [272, 119] width 39 height 12
click at [332, 120] on button "Assumptions" at bounding box center [320, 119] width 44 height 12
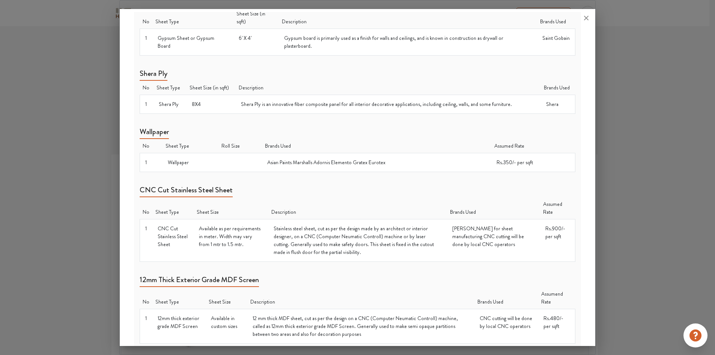
scroll to position [708, 0]
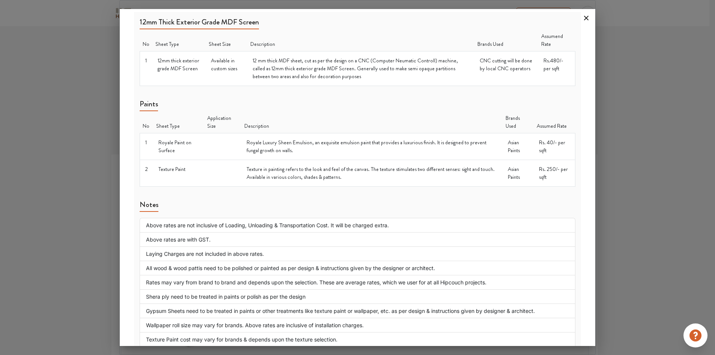
click at [586, 18] on icon at bounding box center [586, 18] width 5 height 5
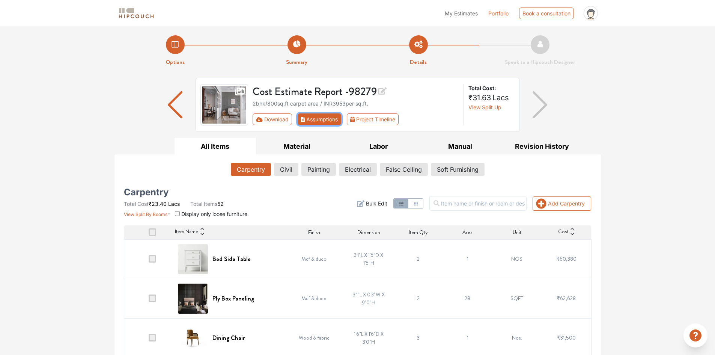
click at [317, 117] on button "Assumptions" at bounding box center [320, 119] width 44 height 12
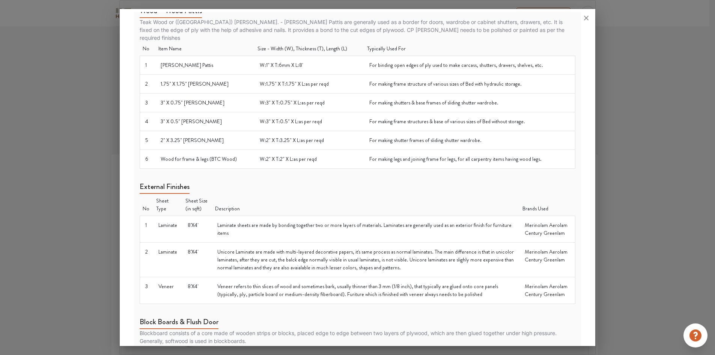
scroll to position [0, 0]
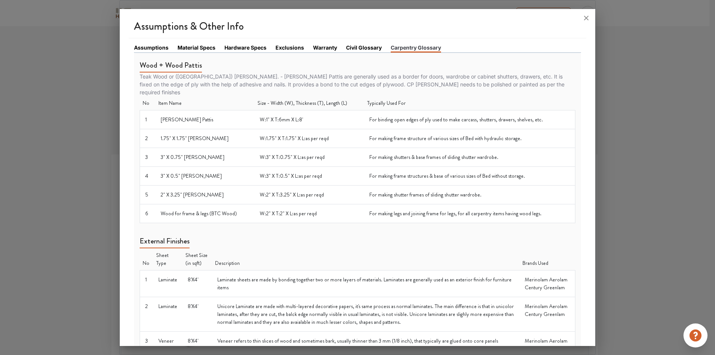
click at [194, 48] on link "Material Specs" at bounding box center [197, 48] width 38 height 8
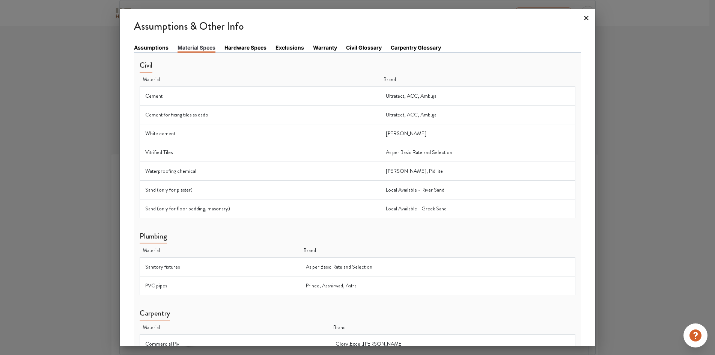
click at [587, 18] on icon at bounding box center [586, 18] width 5 height 5
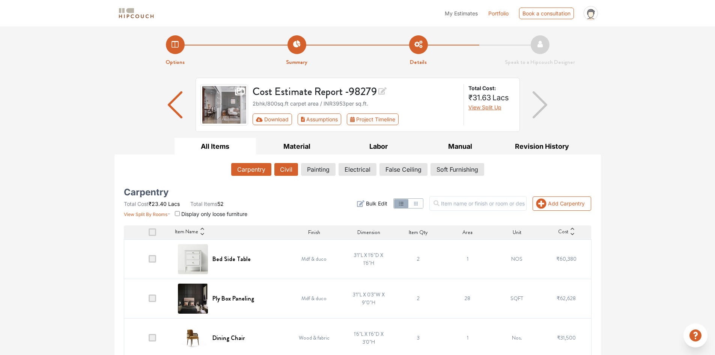
click at [289, 170] on button "Civil" at bounding box center [286, 169] width 24 height 13
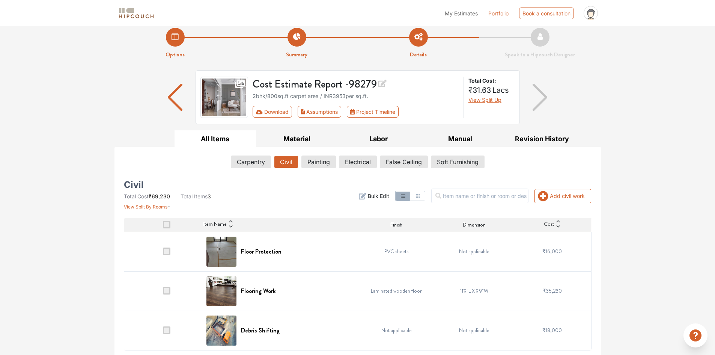
scroll to position [9, 0]
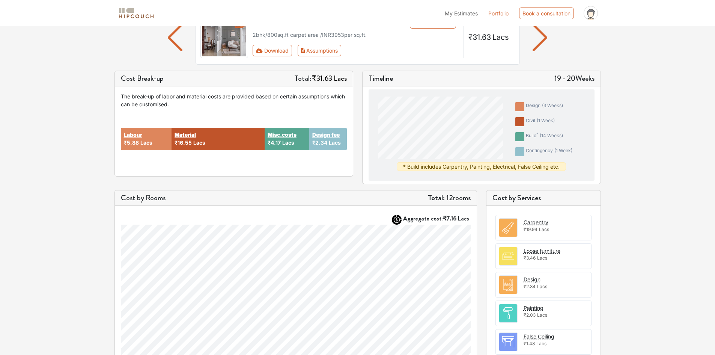
scroll to position [75, 0]
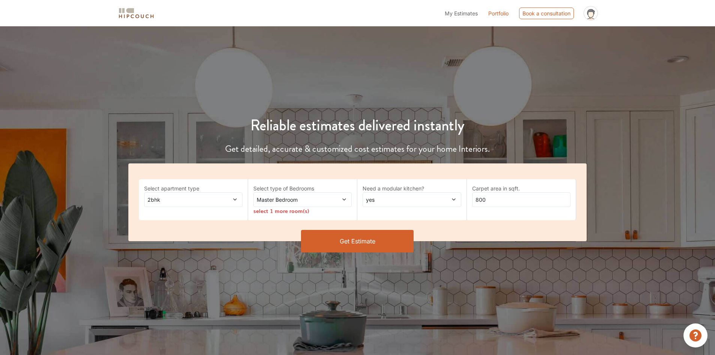
click at [367, 240] on button "Get Estimate" at bounding box center [357, 241] width 113 height 23
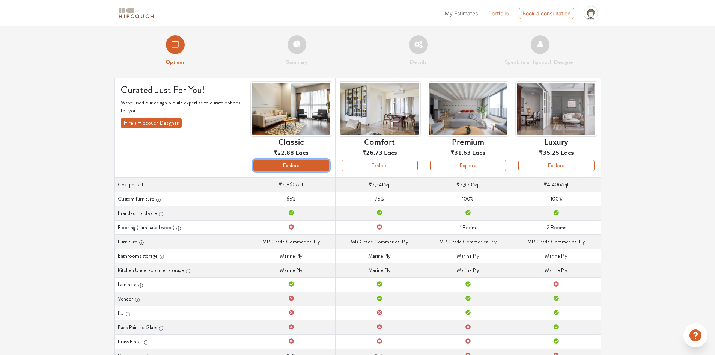
click at [305, 166] on button "Explore" at bounding box center [291, 165] width 76 height 12
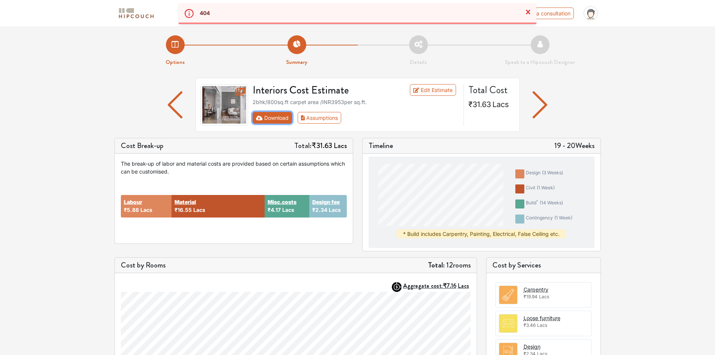
click at [288, 116] on button "Download" at bounding box center [272, 118] width 39 height 12
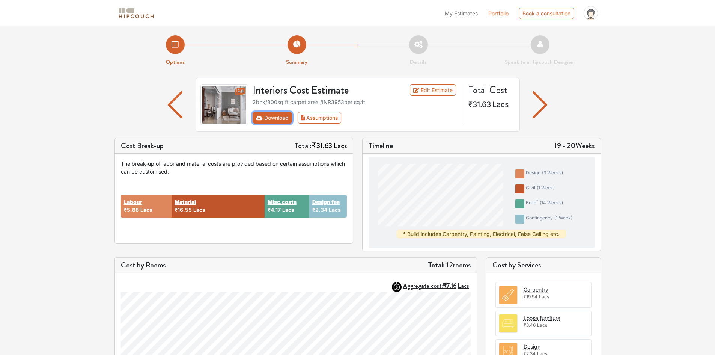
click at [278, 116] on button "Download" at bounding box center [272, 118] width 39 height 12
click at [277, 117] on button "Download" at bounding box center [272, 118] width 39 height 12
click at [275, 113] on button "Download" at bounding box center [272, 118] width 39 height 12
click at [280, 119] on button "Download" at bounding box center [272, 118] width 39 height 12
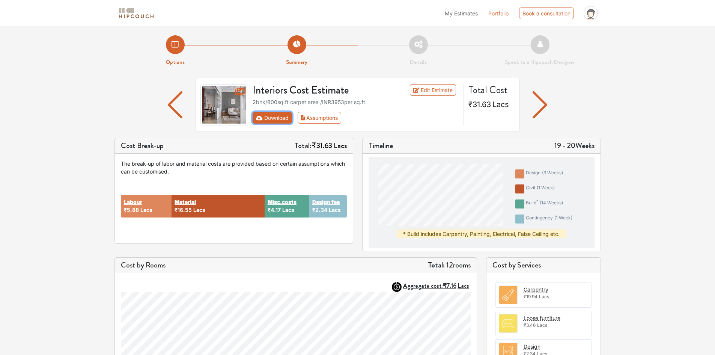
click at [280, 119] on button "Download" at bounding box center [272, 118] width 39 height 12
click at [279, 119] on button "Download" at bounding box center [272, 118] width 39 height 12
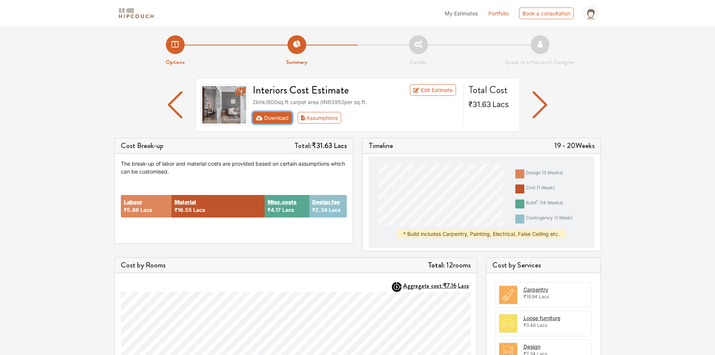
click at [279, 119] on button "Download" at bounding box center [272, 118] width 39 height 12
click at [280, 118] on button "Download" at bounding box center [272, 118] width 39 height 12
click at [280, 117] on button "Download" at bounding box center [272, 118] width 39 height 12
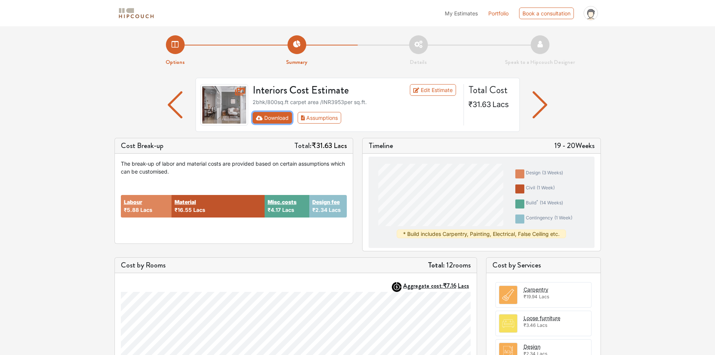
click at [280, 117] on button "Download" at bounding box center [272, 118] width 39 height 12
click at [287, 119] on button "Download" at bounding box center [272, 118] width 39 height 12
click at [288, 119] on button "Download" at bounding box center [272, 118] width 39 height 12
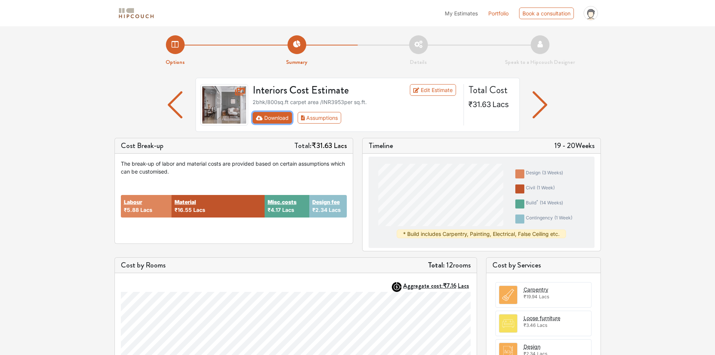
click at [288, 119] on button "Download" at bounding box center [272, 118] width 39 height 12
click at [258, 117] on icon "First group" at bounding box center [259, 118] width 7 height 5
click at [259, 117] on icon "First group" at bounding box center [259, 117] width 7 height 5
click at [260, 116] on icon "First group" at bounding box center [259, 118] width 7 height 5
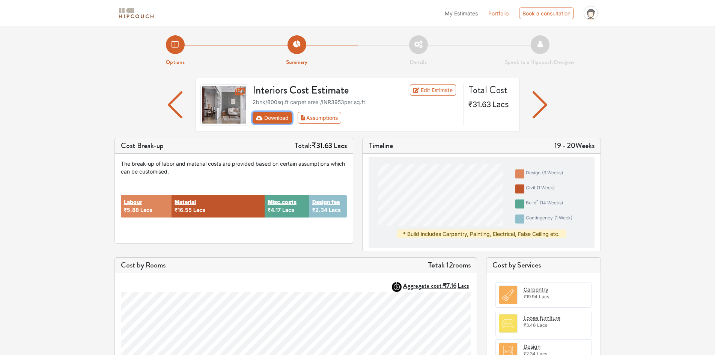
click at [263, 118] on button "Download" at bounding box center [272, 118] width 39 height 12
click at [262, 117] on icon "First group" at bounding box center [259, 117] width 7 height 5
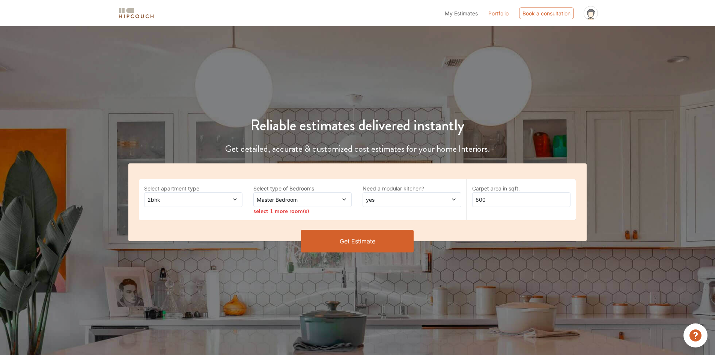
click at [364, 238] on button "Get Estimate" at bounding box center [357, 241] width 113 height 23
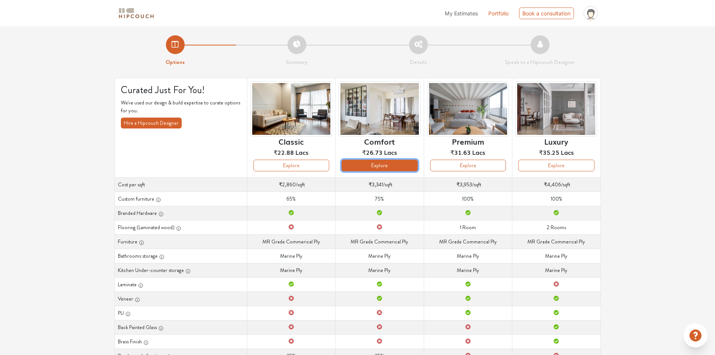
click at [387, 164] on button "Explore" at bounding box center [379, 165] width 76 height 12
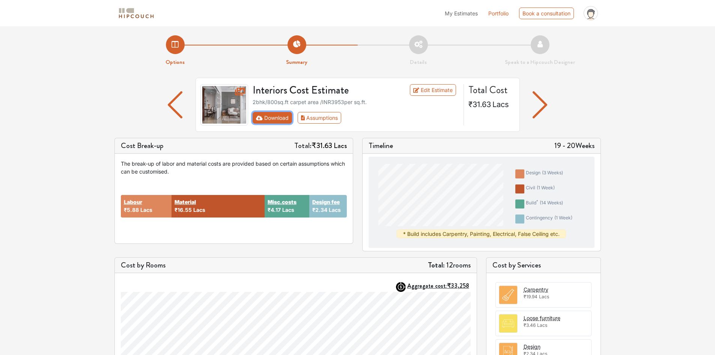
click at [284, 117] on button "Download" at bounding box center [272, 118] width 39 height 12
click at [275, 115] on button "Download" at bounding box center [272, 118] width 39 height 12
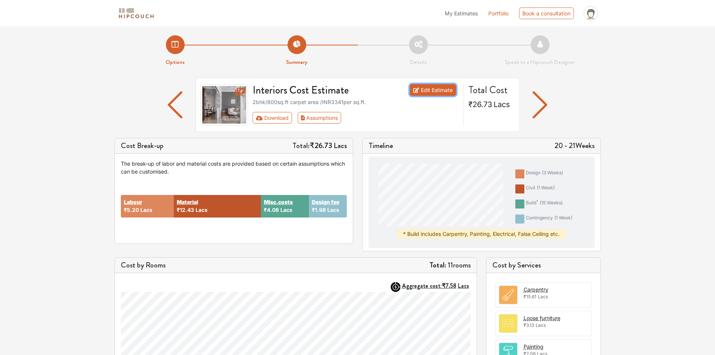
click at [432, 92] on link "Edit Estimate" at bounding box center [433, 90] width 46 height 12
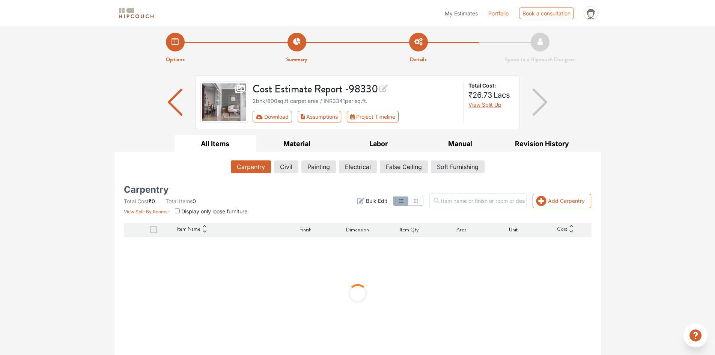
scroll to position [3, 0]
click at [274, 116] on button "Download" at bounding box center [272, 116] width 39 height 12
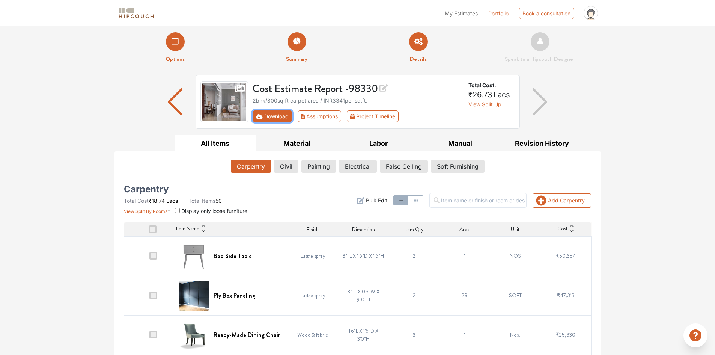
click at [274, 116] on button "Download" at bounding box center [272, 116] width 39 height 12
click at [279, 113] on button "Download" at bounding box center [272, 116] width 39 height 12
click at [257, 116] on icon "First group" at bounding box center [259, 116] width 7 height 5
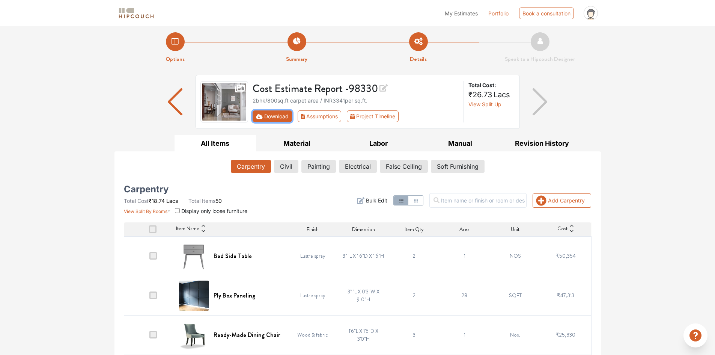
click at [257, 116] on icon "First group" at bounding box center [259, 116] width 7 height 5
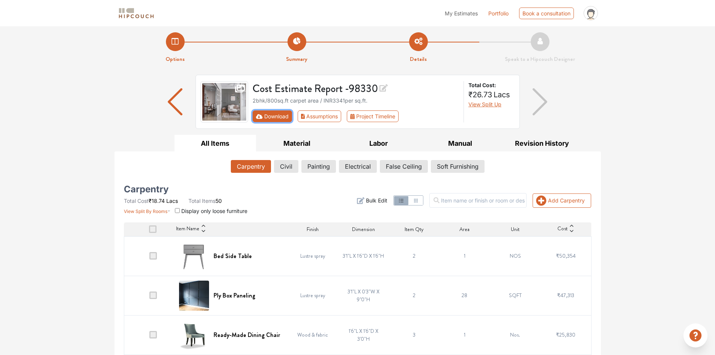
click at [257, 116] on icon "First group" at bounding box center [259, 116] width 7 height 5
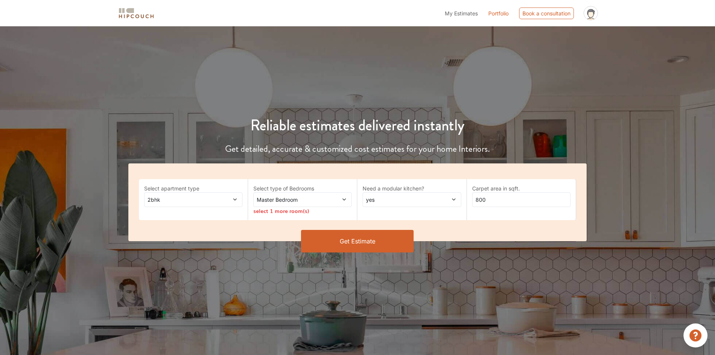
click at [367, 241] on button "Get Estimate" at bounding box center [357, 241] width 113 height 23
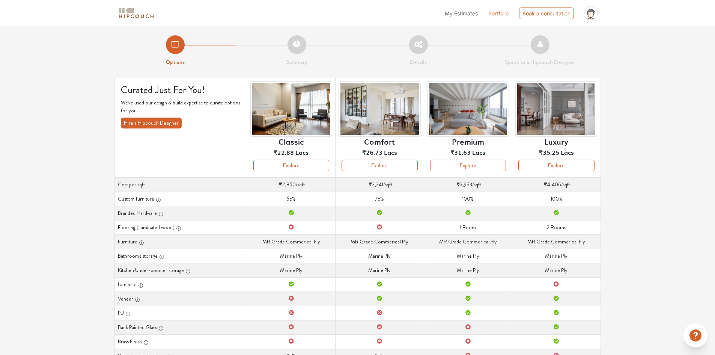
click at [703, 91] on div "Options Summary Details Speak to a Hipcouch Designer Curated Just For You! We'v…" at bounding box center [357, 232] width 715 height 412
click at [560, 165] on button "Explore" at bounding box center [556, 165] width 76 height 12
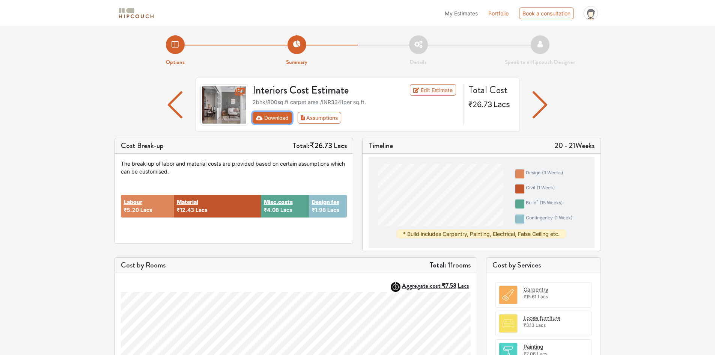
click at [279, 119] on button "Download" at bounding box center [272, 118] width 39 height 12
click at [279, 117] on button "Download" at bounding box center [272, 118] width 39 height 12
click at [278, 117] on button "Download" at bounding box center [272, 118] width 39 height 12
click at [277, 122] on button "Download" at bounding box center [272, 118] width 39 height 12
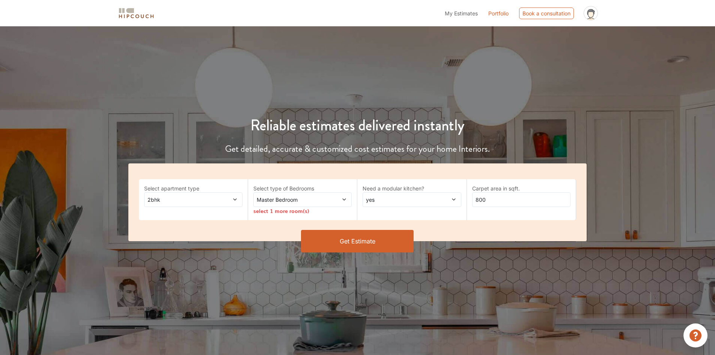
click at [375, 241] on button "Get Estimate" at bounding box center [357, 241] width 113 height 23
